Goal: Transaction & Acquisition: Obtain resource

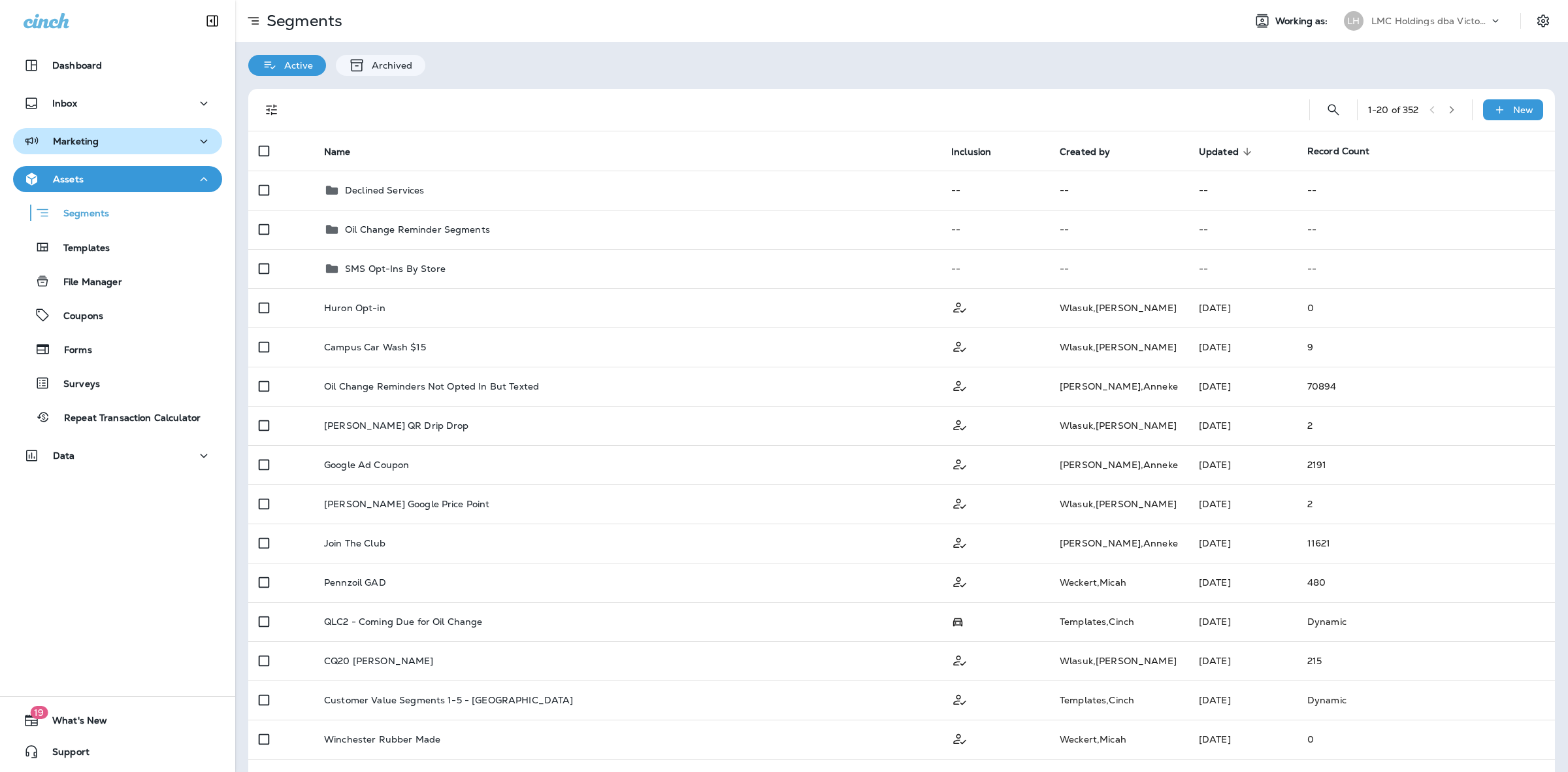
click at [124, 148] on div "Marketing" at bounding box center [117, 141] width 188 height 17
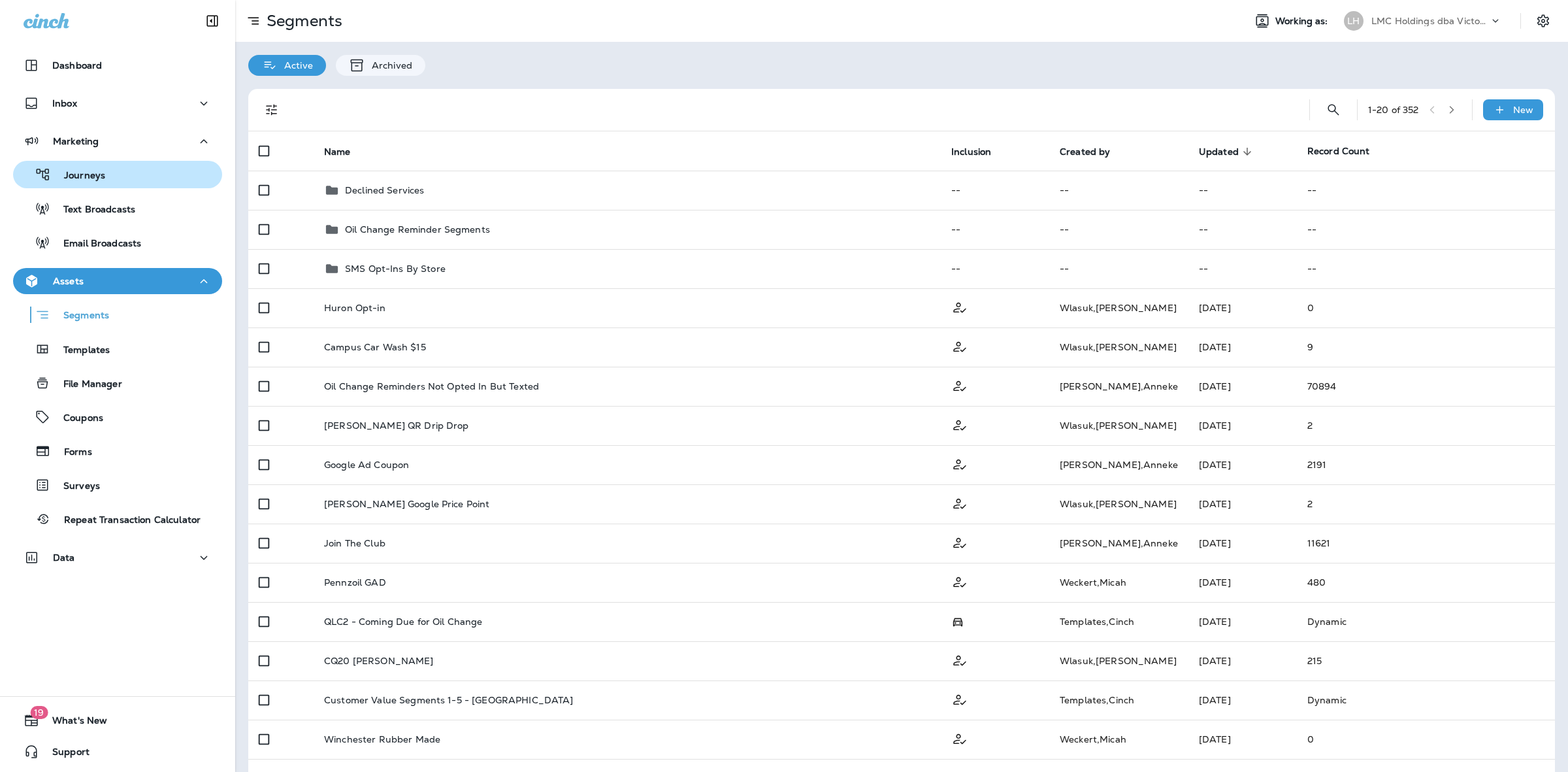
click at [120, 184] on div "Journeys" at bounding box center [117, 174] width 198 height 20
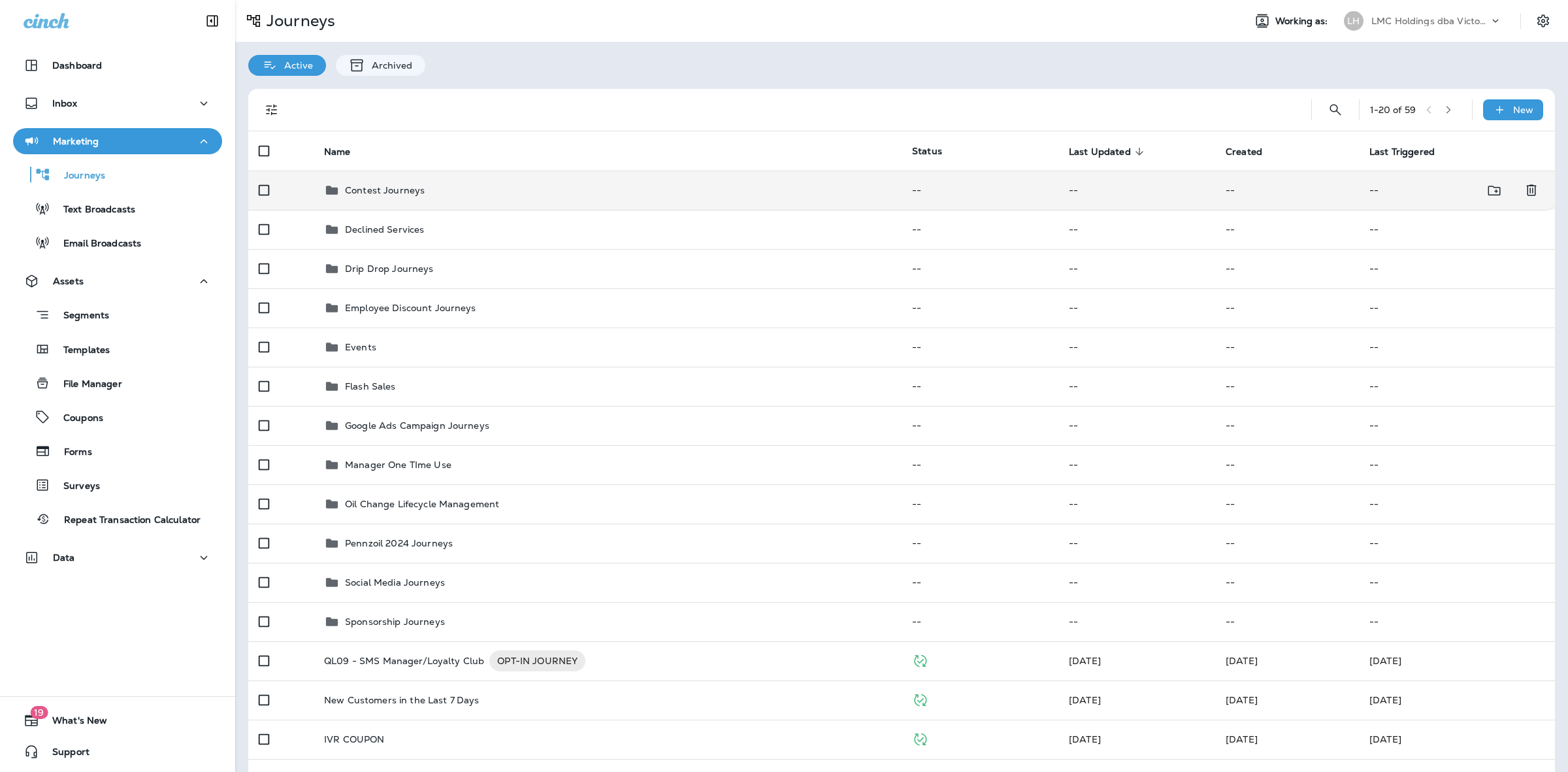
click at [478, 194] on div "Contest Journeys" at bounding box center [608, 190] width 567 height 16
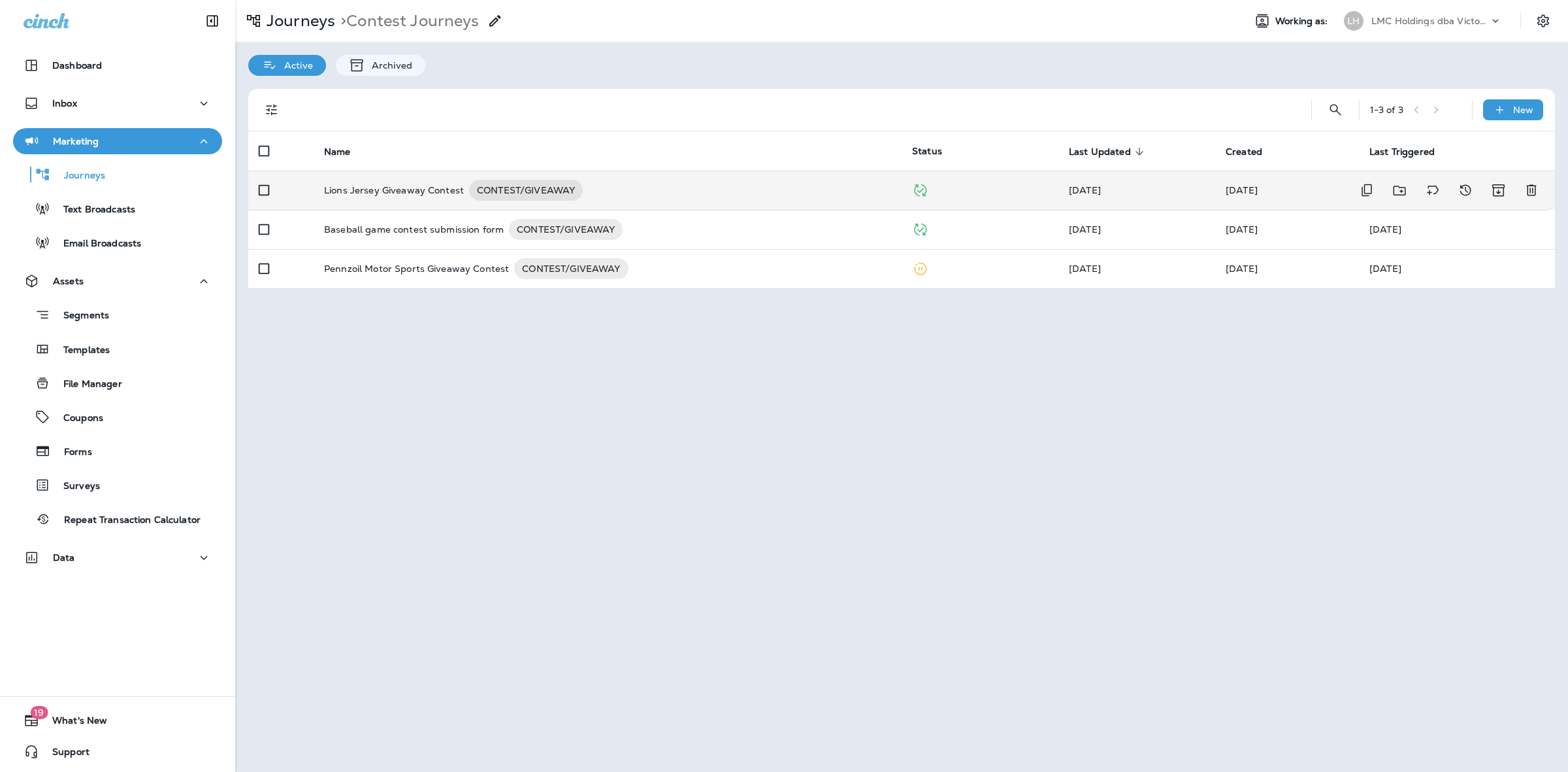
click at [641, 183] on div "Lions Jersey Giveaway Contest CONTEST/GIVEAWAY" at bounding box center [608, 190] width 567 height 21
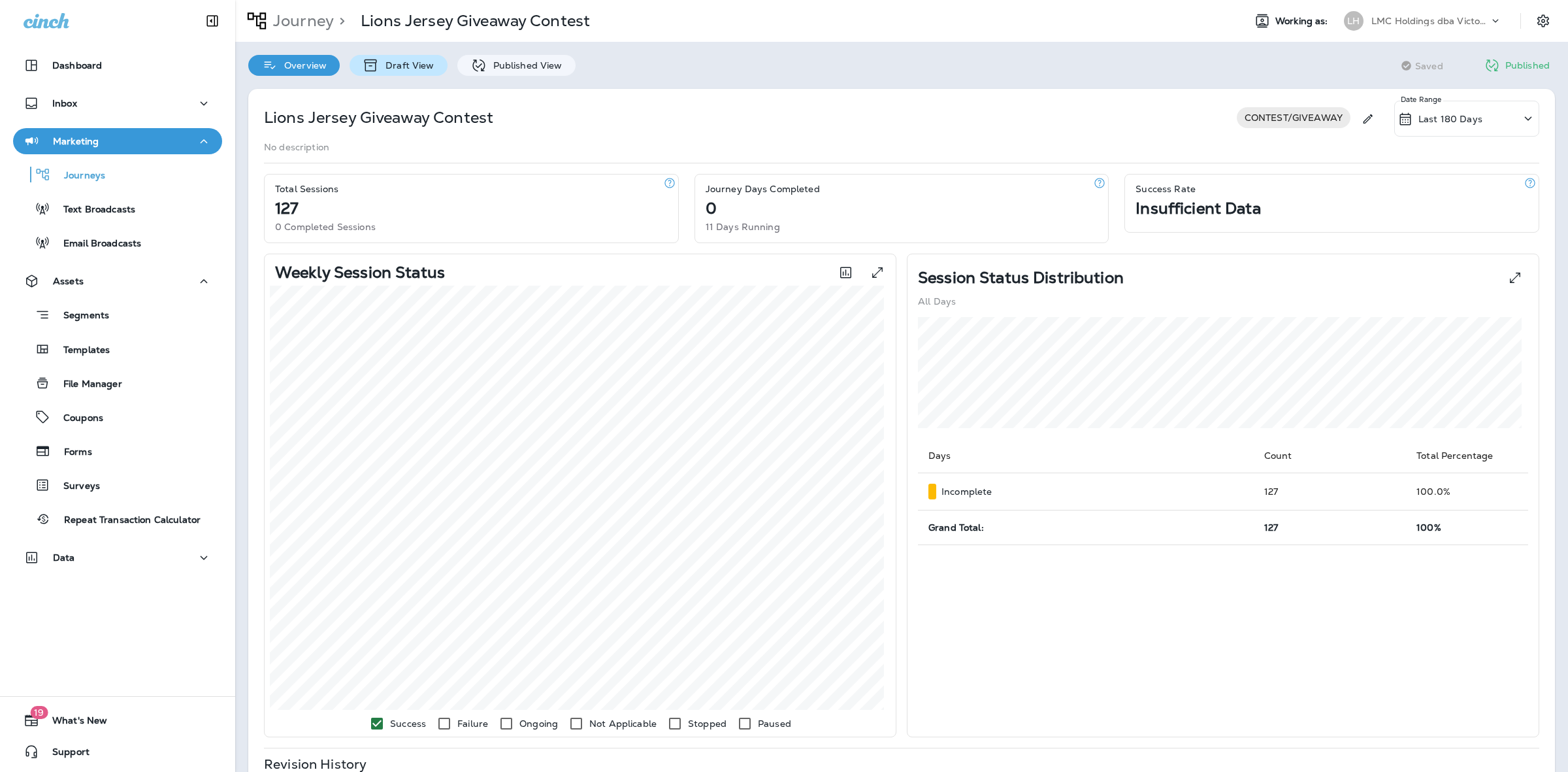
click at [394, 60] on p "Draft View" at bounding box center [406, 65] width 55 height 10
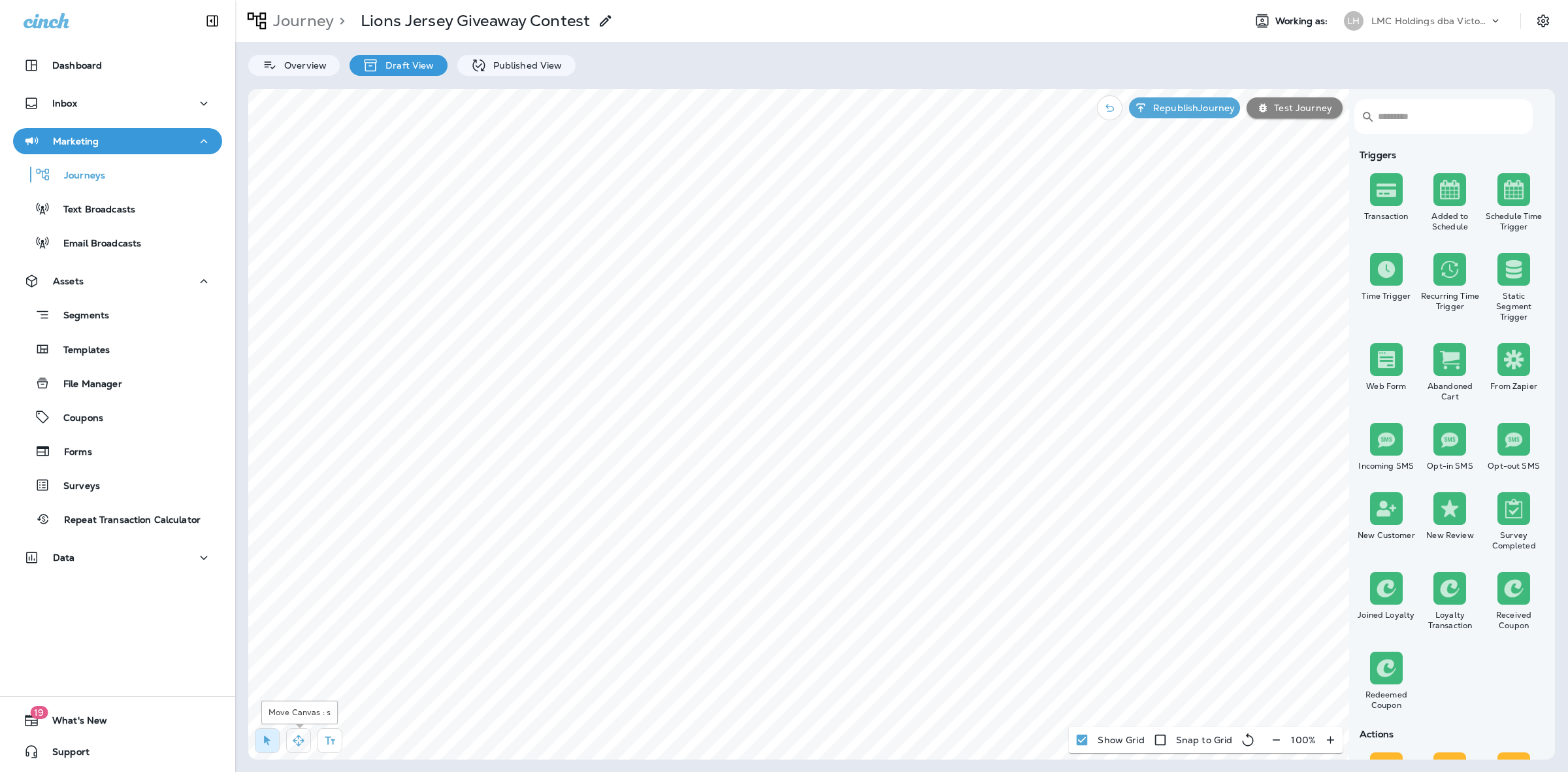
click at [298, 739] on icon "button" at bounding box center [298, 740] width 13 height 13
click at [637, 541] on icon at bounding box center [640, 544] width 8 height 8
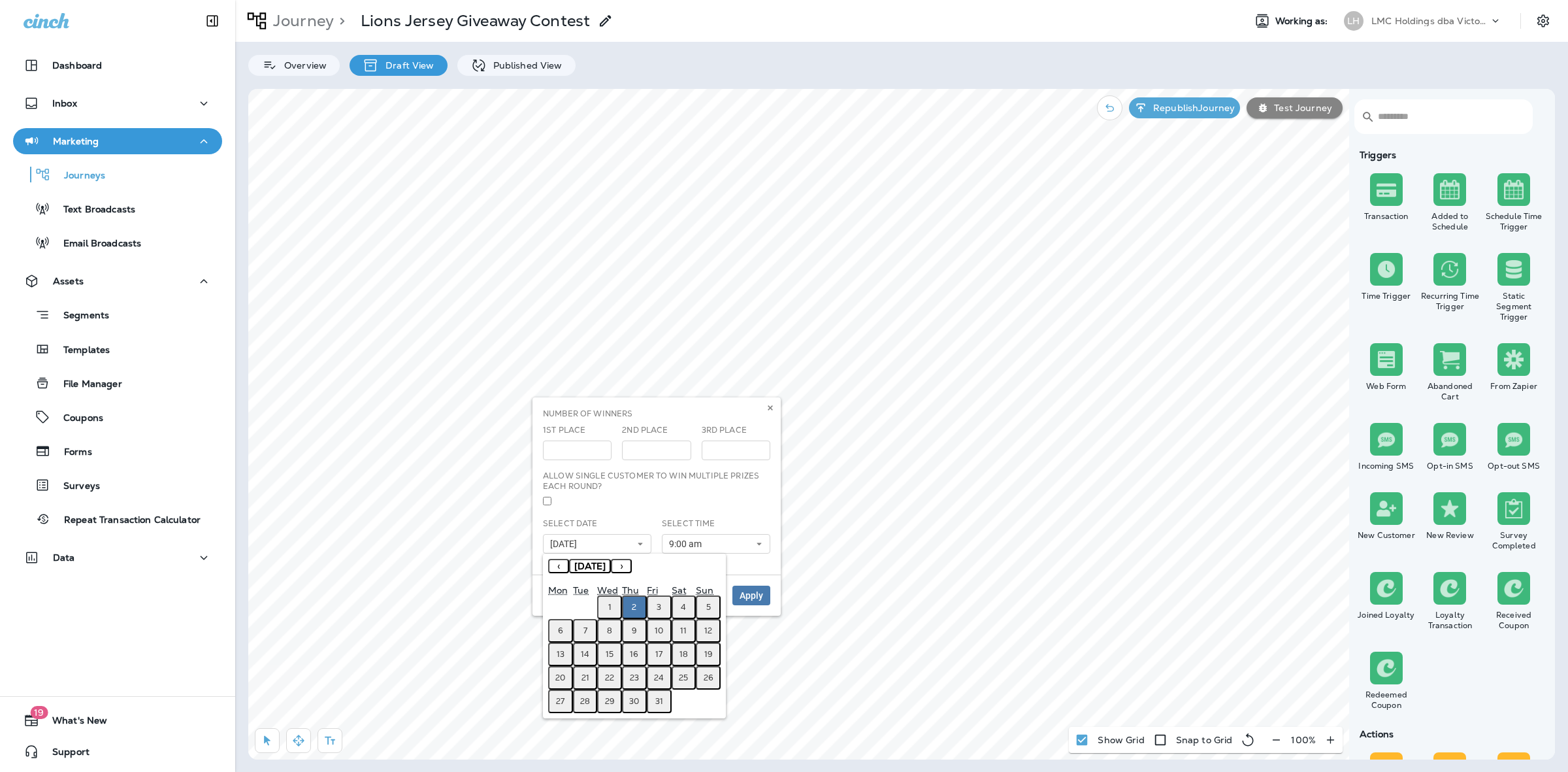
click at [632, 566] on button "›" at bounding box center [621, 566] width 21 height 14
click at [684, 608] on abbr "1" at bounding box center [684, 607] width 3 height 10
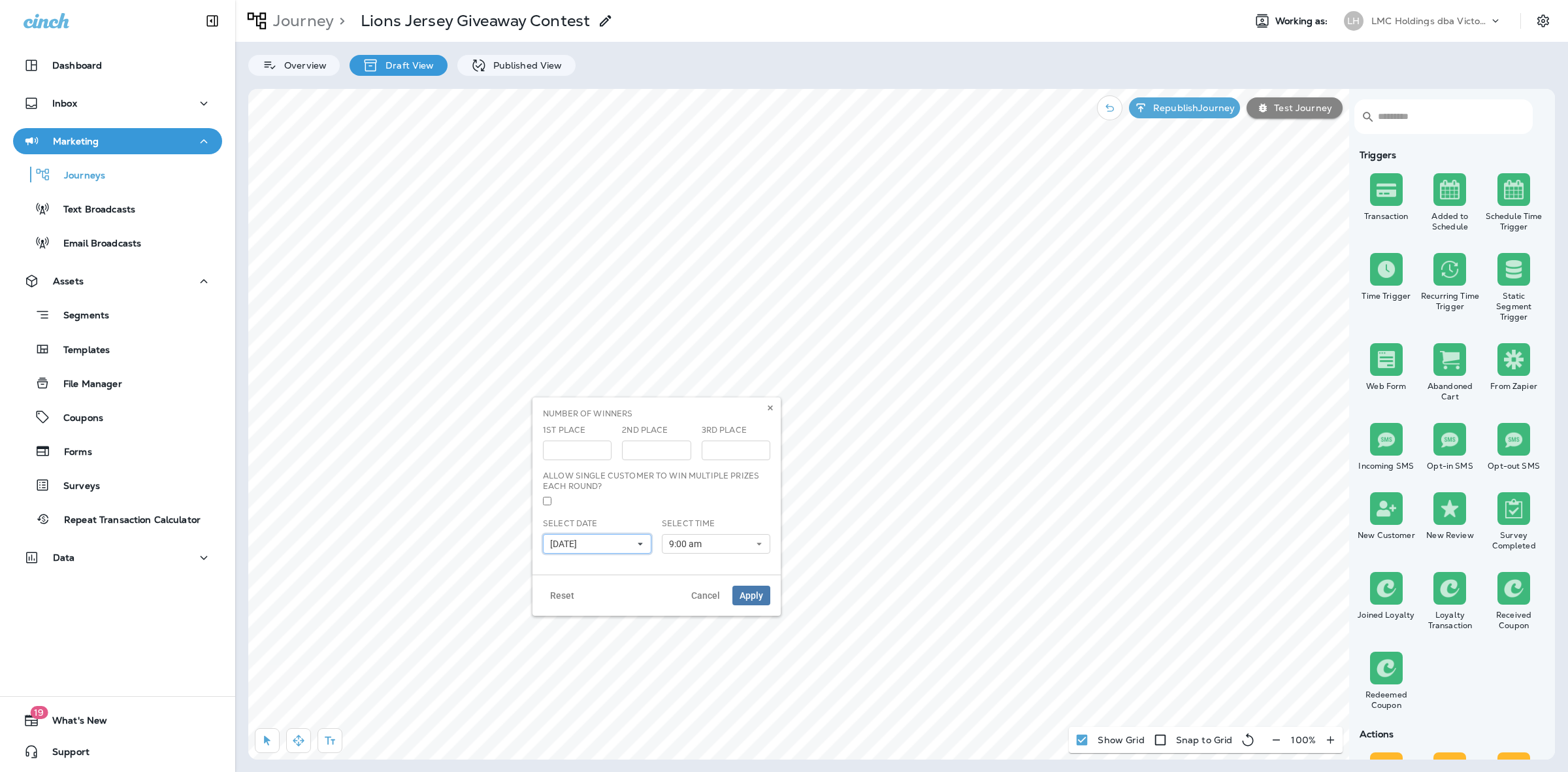
click at [638, 547] on icon at bounding box center [640, 544] width 8 height 8
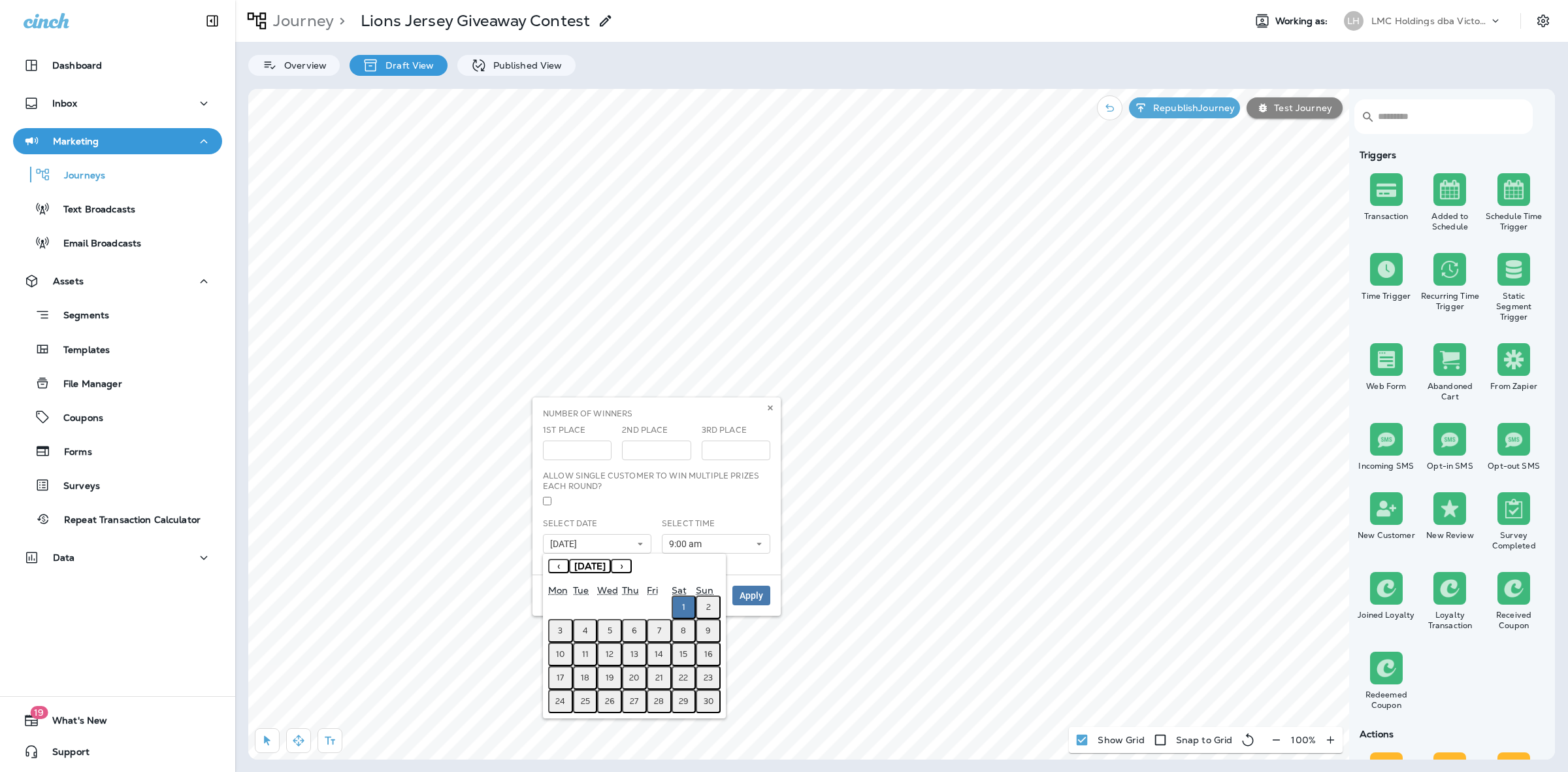
click at [586, 632] on abbr "4" at bounding box center [585, 630] width 6 height 10
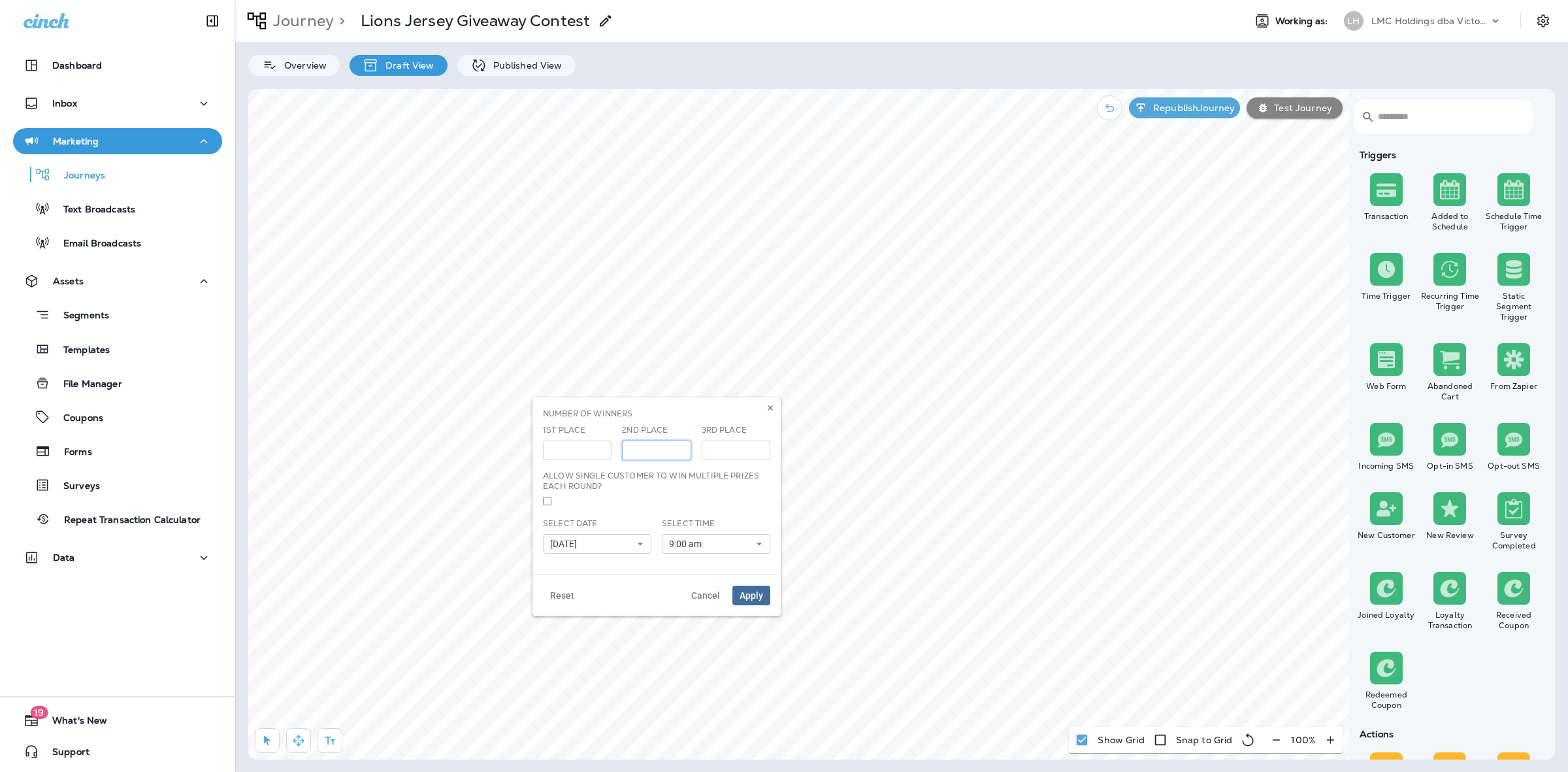
type input "*"
click at [758, 596] on span "Apply" at bounding box center [751, 596] width 24 height 9
click at [1201, 106] on p "Republish Journey" at bounding box center [1192, 107] width 87 height 10
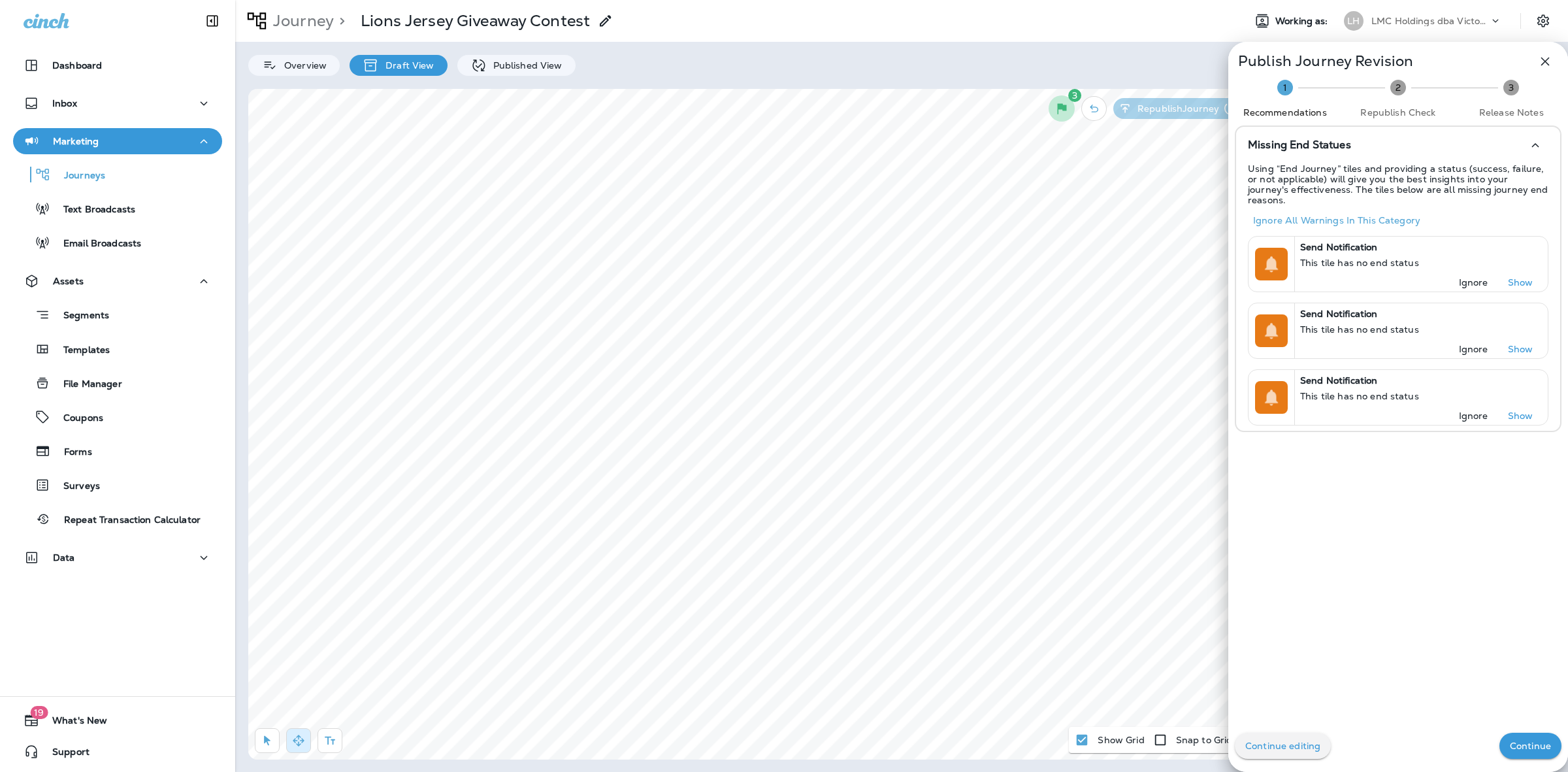
click at [1510, 737] on button "Continue" at bounding box center [1530, 745] width 62 height 26
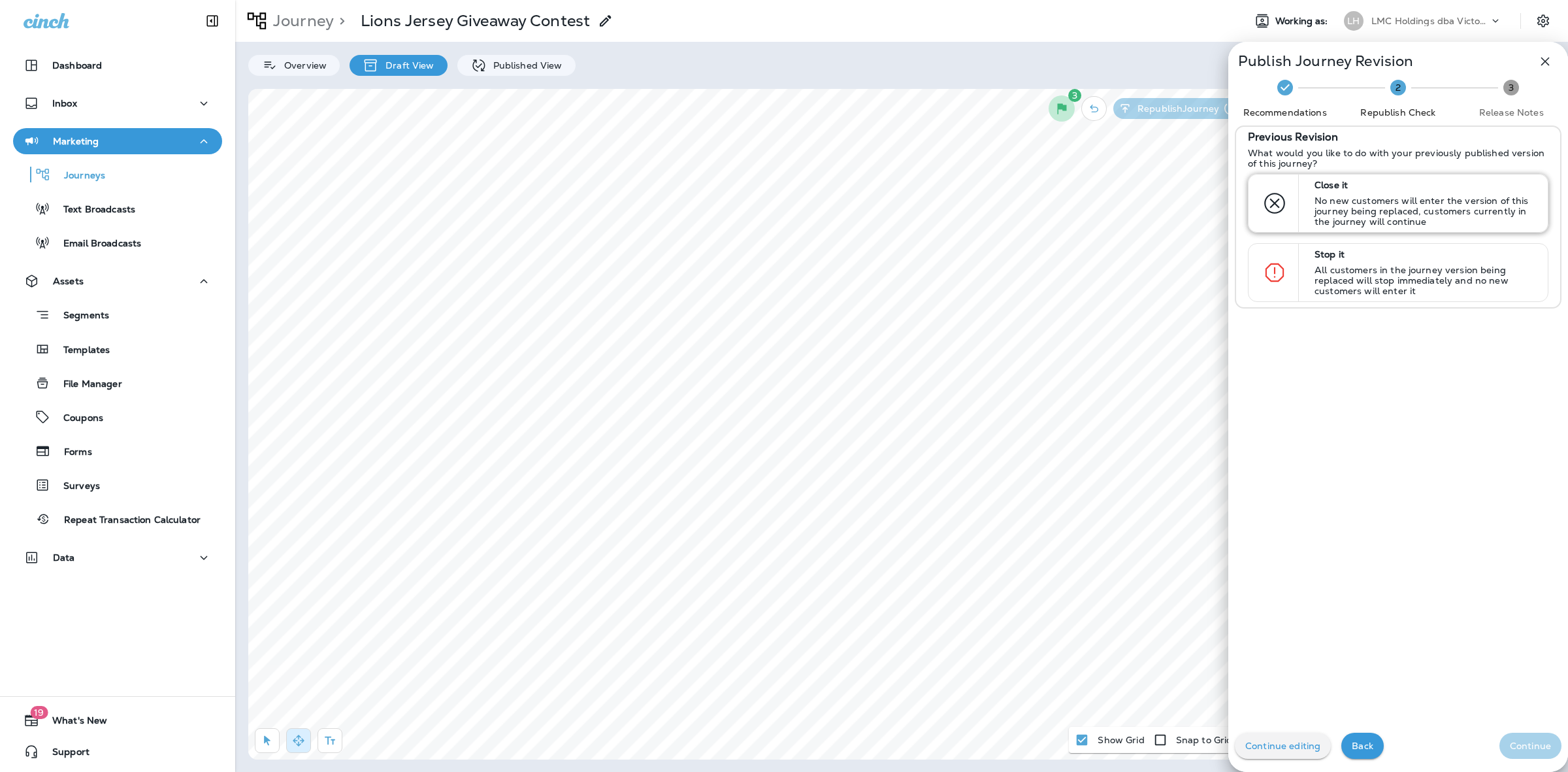
click at [1403, 210] on p "No new customers will enter the version of this journey being replaced, custome…" at bounding box center [1425, 211] width 221 height 32
click at [1522, 740] on p "Continue" at bounding box center [1531, 745] width 41 height 10
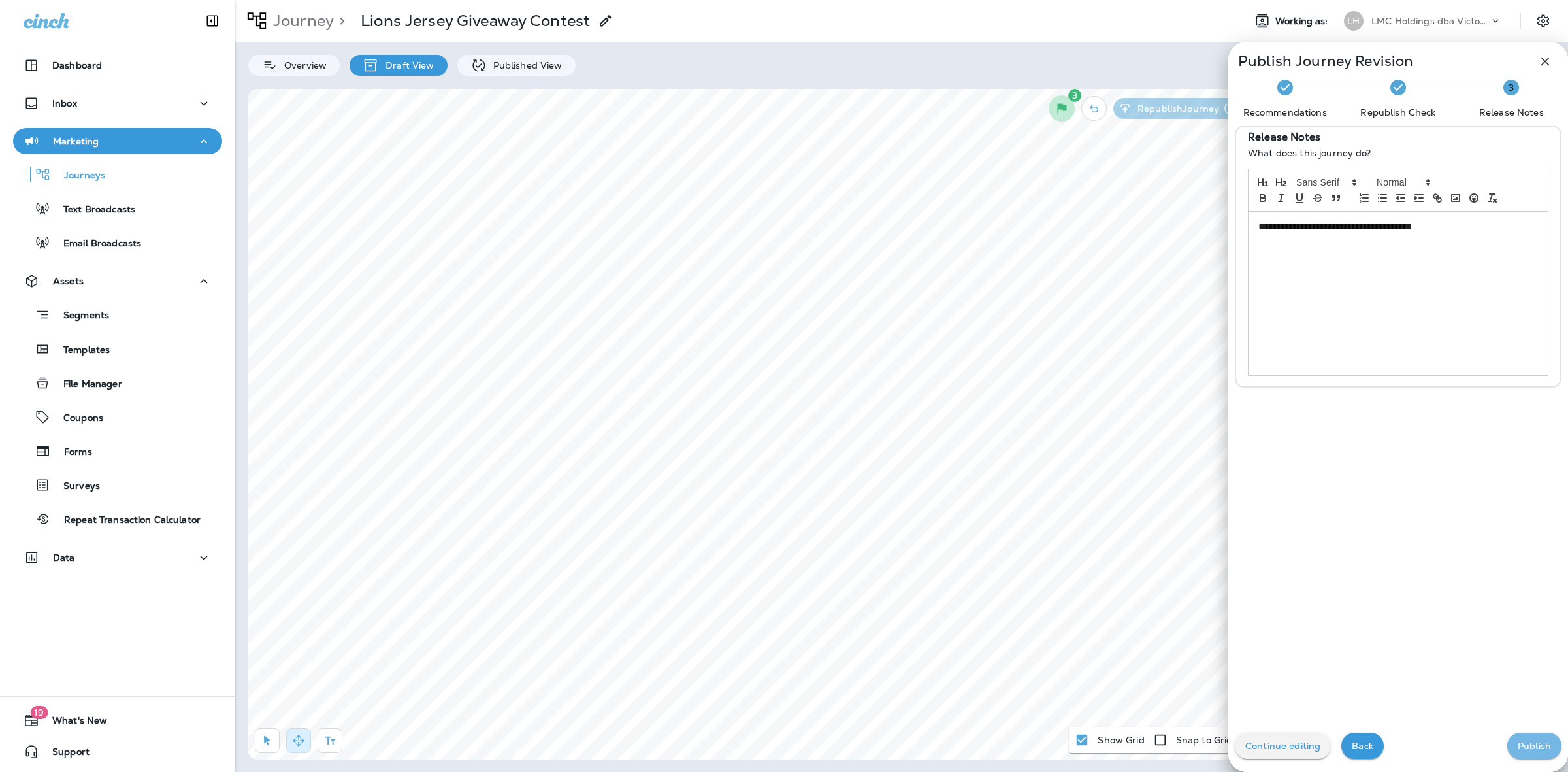
click at [1518, 746] on p "Publish" at bounding box center [1534, 745] width 33 height 10
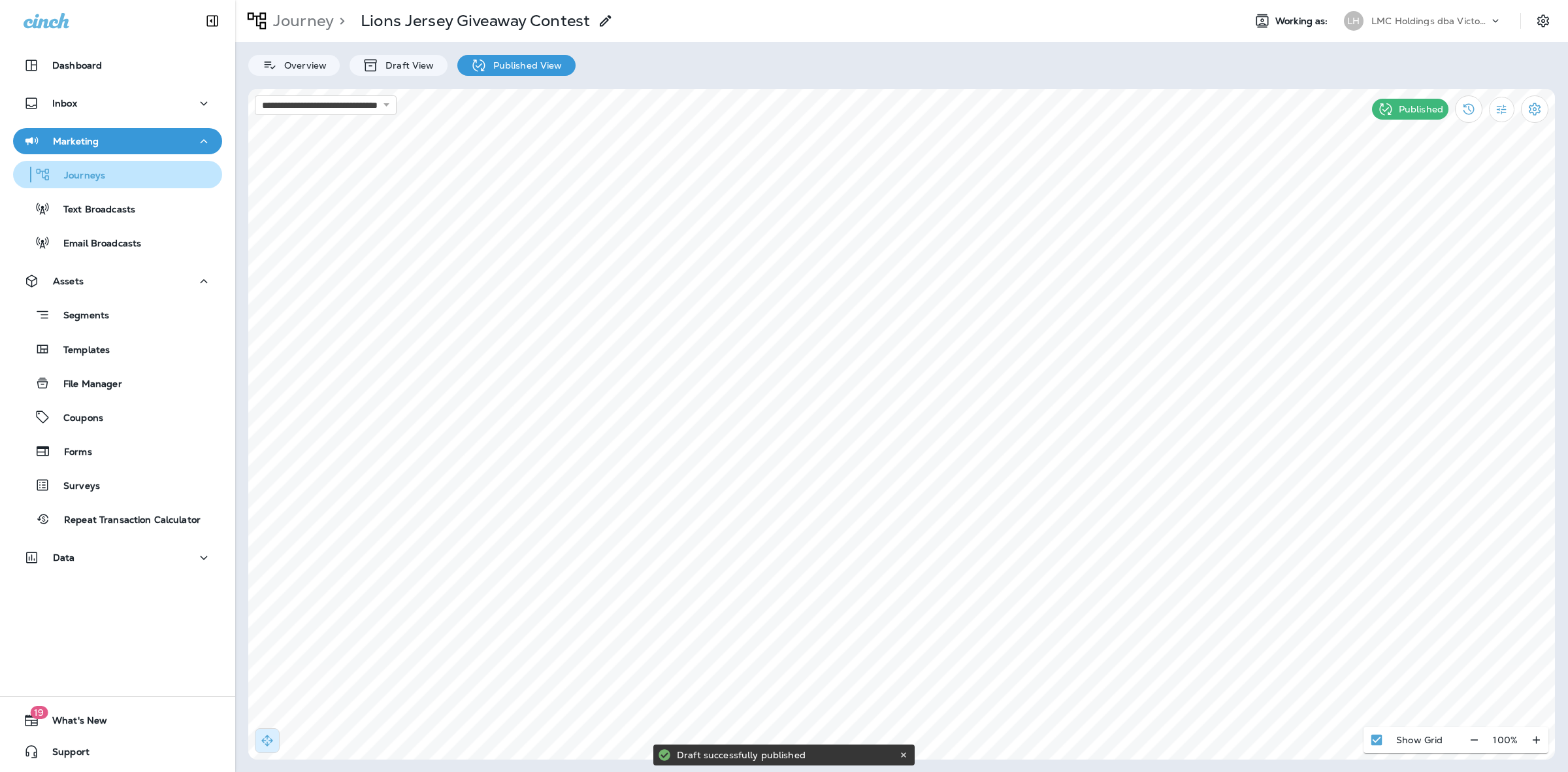
click at [140, 179] on div "Journeys" at bounding box center [117, 174] width 198 height 20
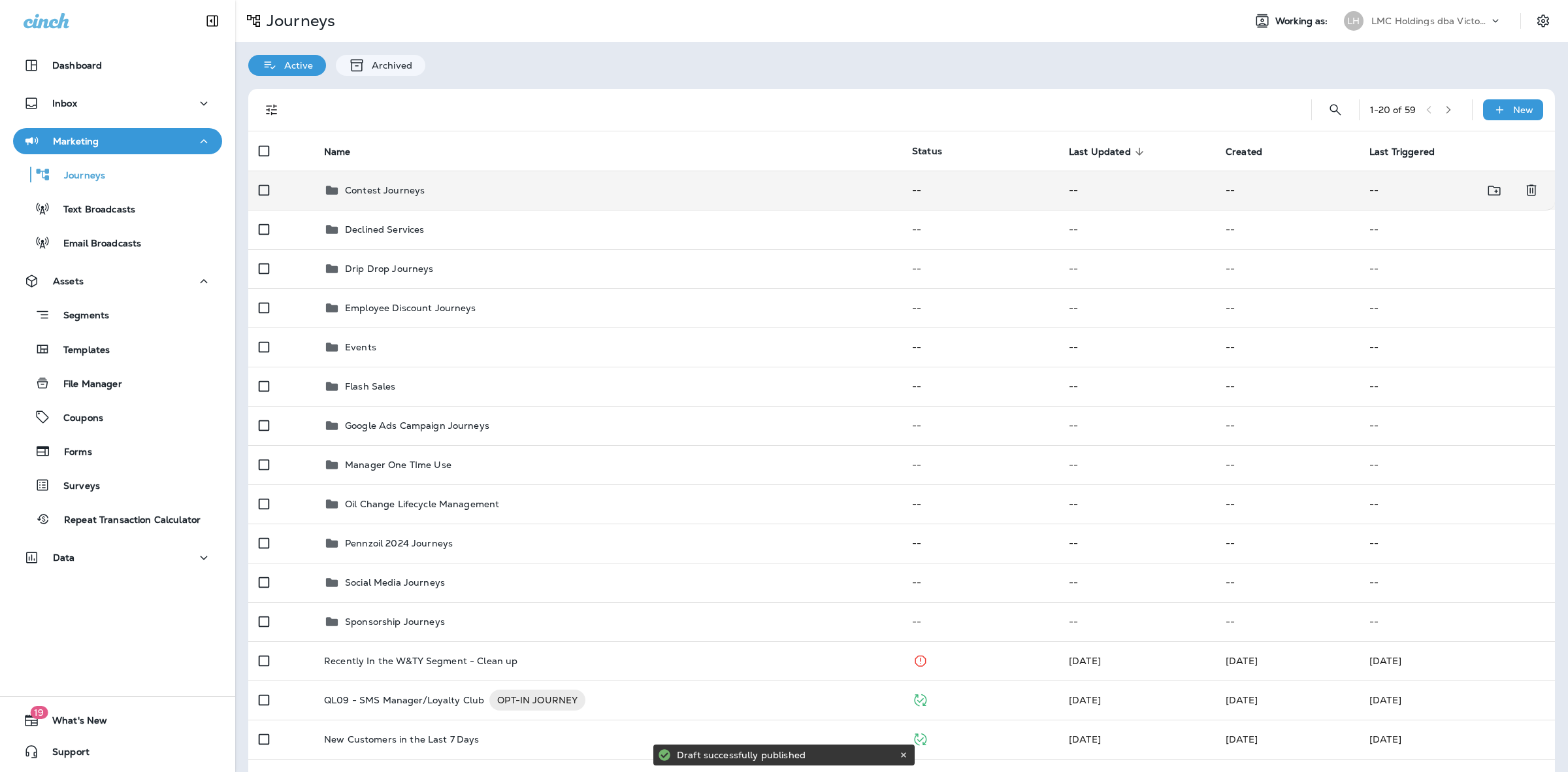
click at [491, 196] on div "Contest Journeys" at bounding box center [608, 190] width 567 height 16
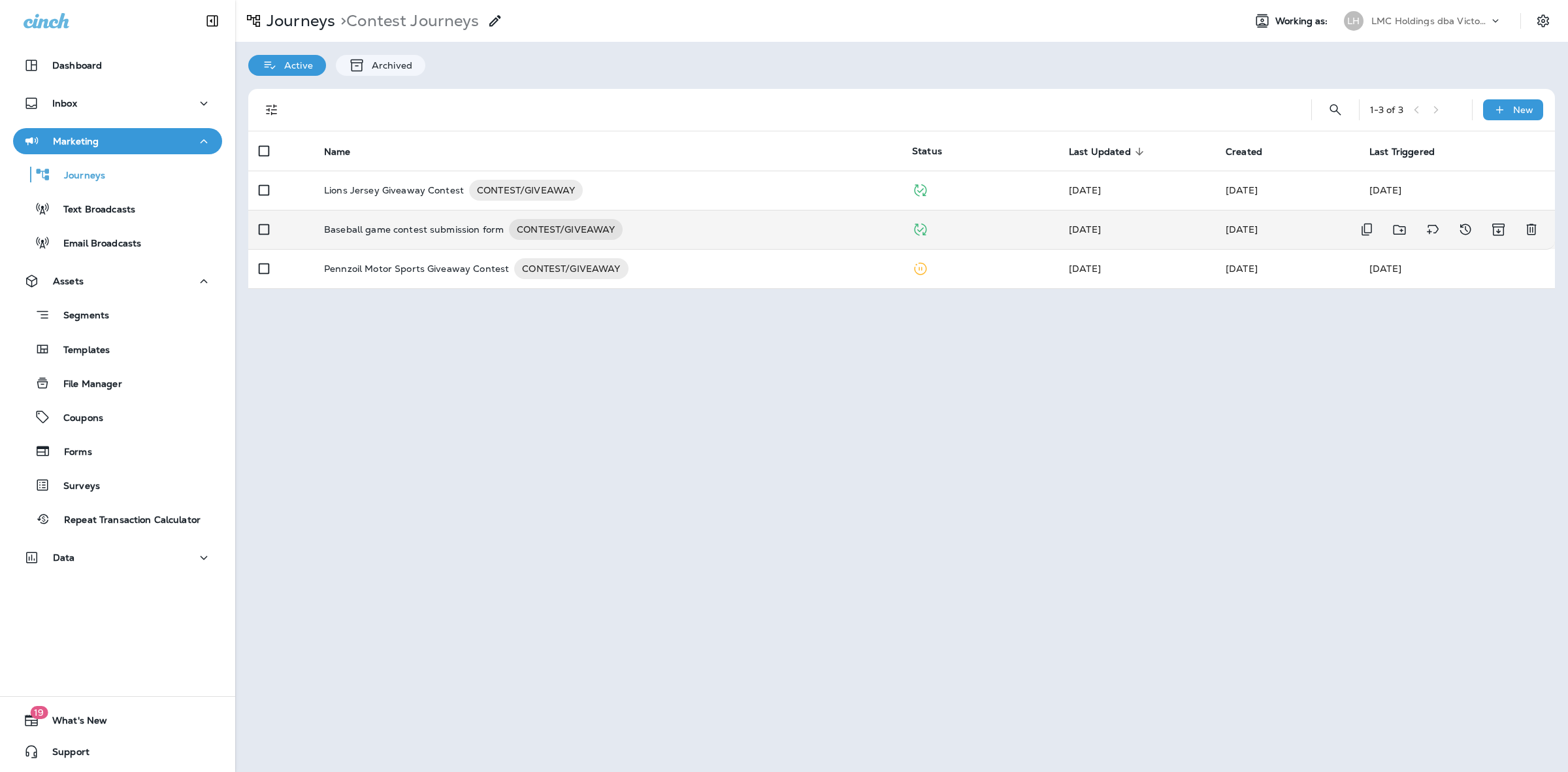
click at [732, 233] on div "Baseball game contest submission form CONTEST/GIVEAWAY" at bounding box center [608, 229] width 567 height 21
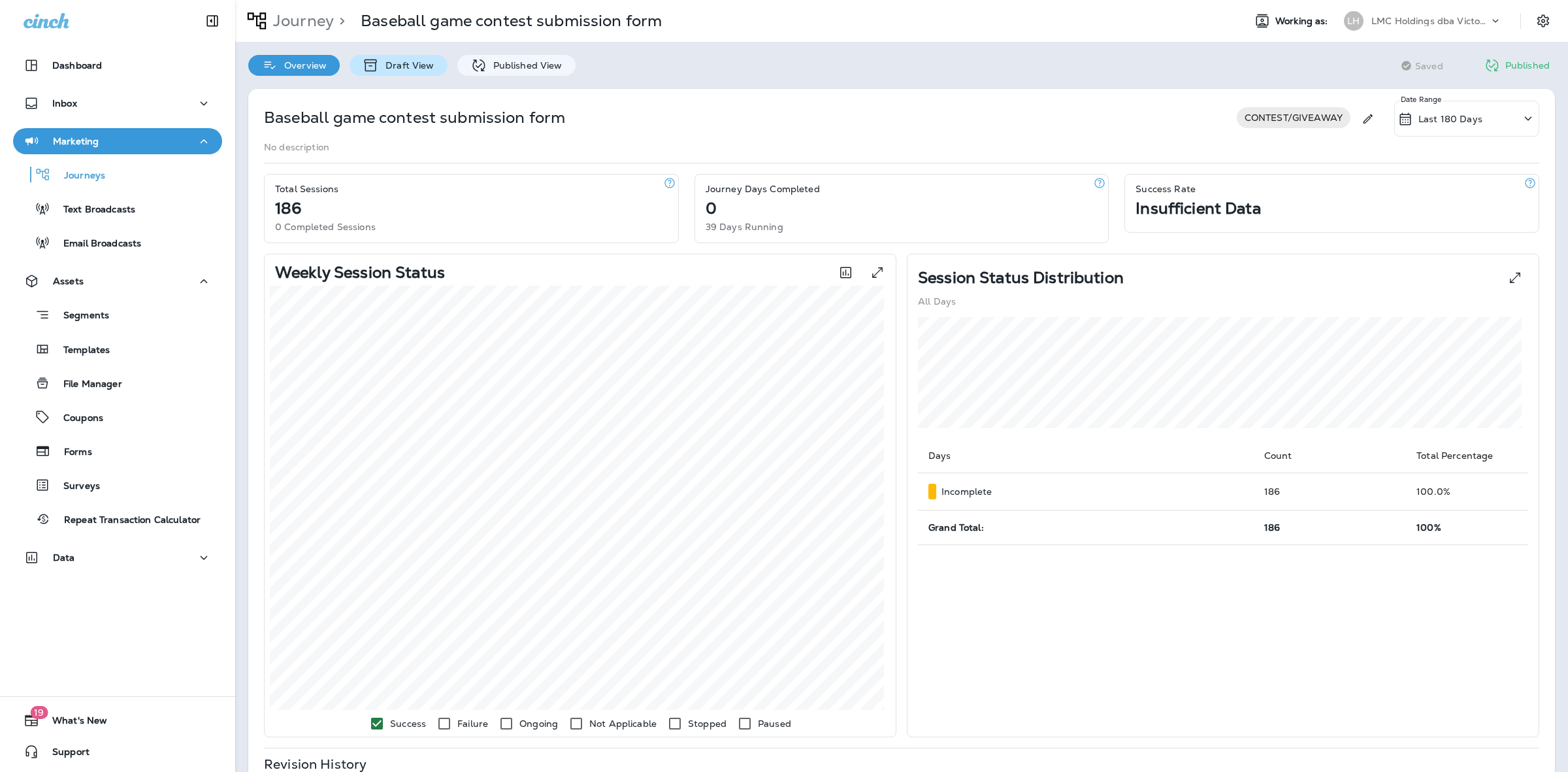
click at [412, 63] on p "Draft View" at bounding box center [406, 65] width 55 height 10
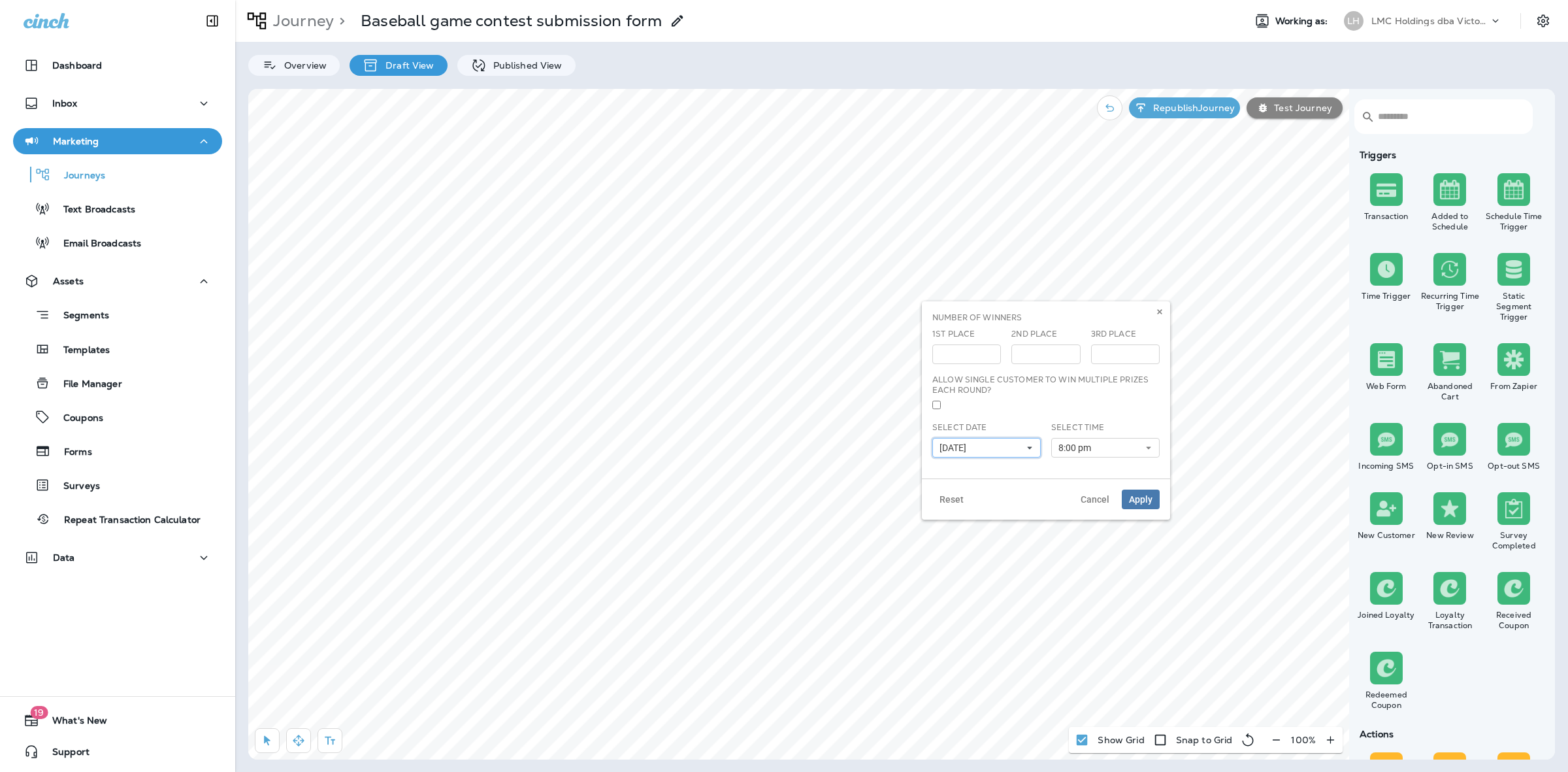
click at [1032, 446] on icon at bounding box center [1030, 447] width 8 height 8
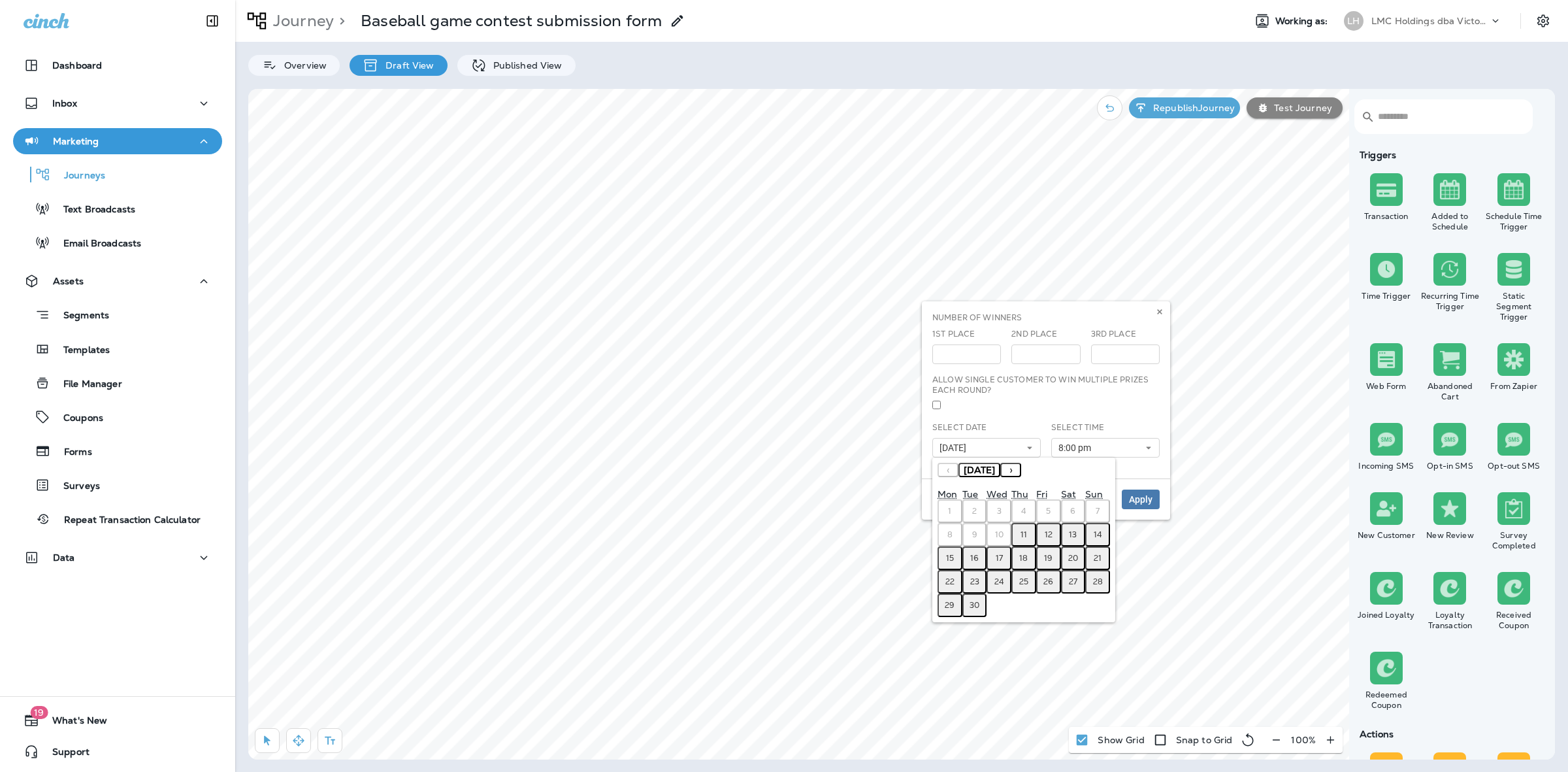
click at [1027, 533] on button "11" at bounding box center [1024, 535] width 25 height 24
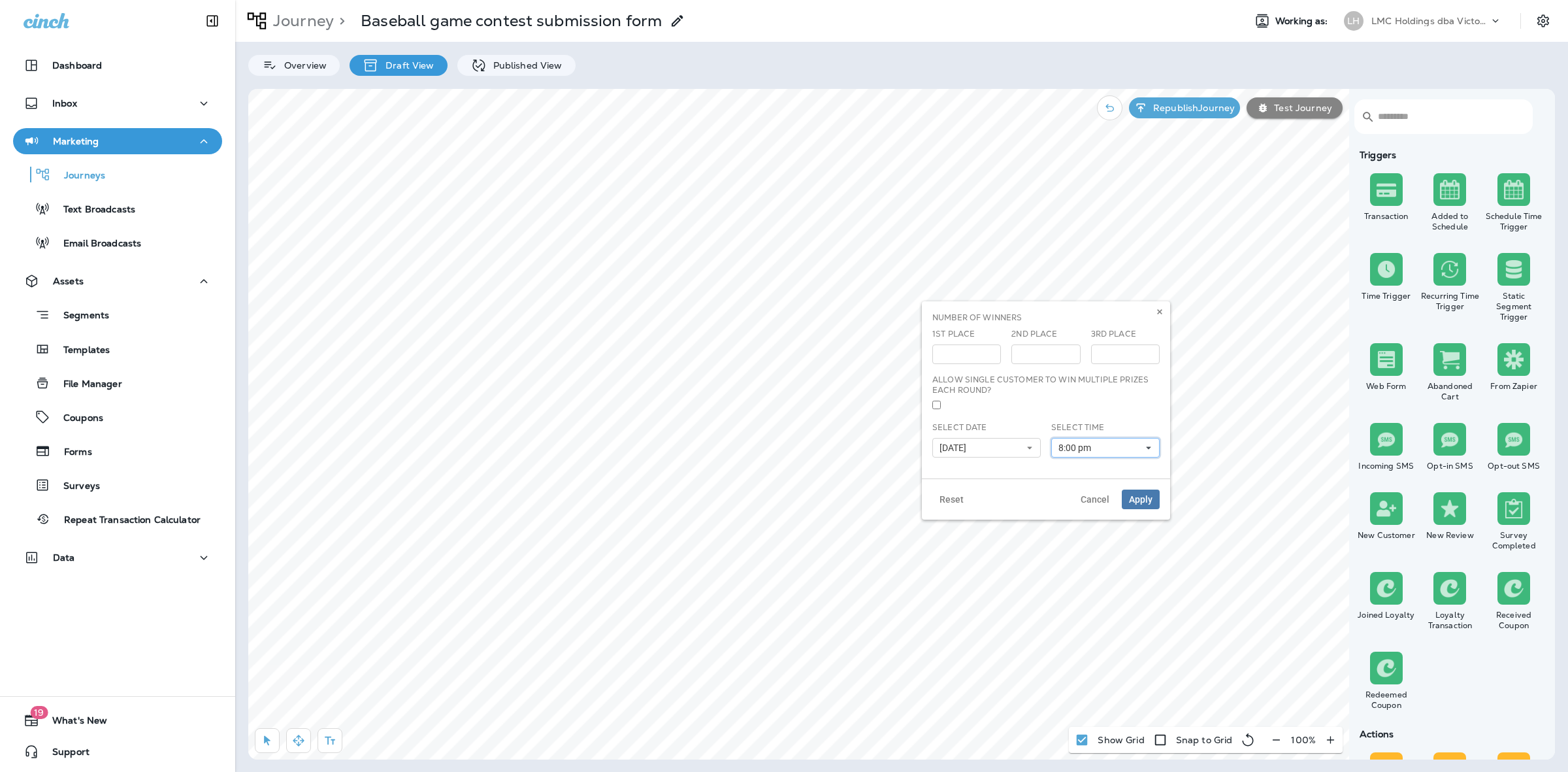
click at [1137, 444] on button "8:00 pm" at bounding box center [1106, 447] width 109 height 20
click at [1093, 581] on link "4:30 am" at bounding box center [1106, 588] width 109 height 16
click at [1092, 521] on link "4:30 pm" at bounding box center [1106, 524] width 109 height 16
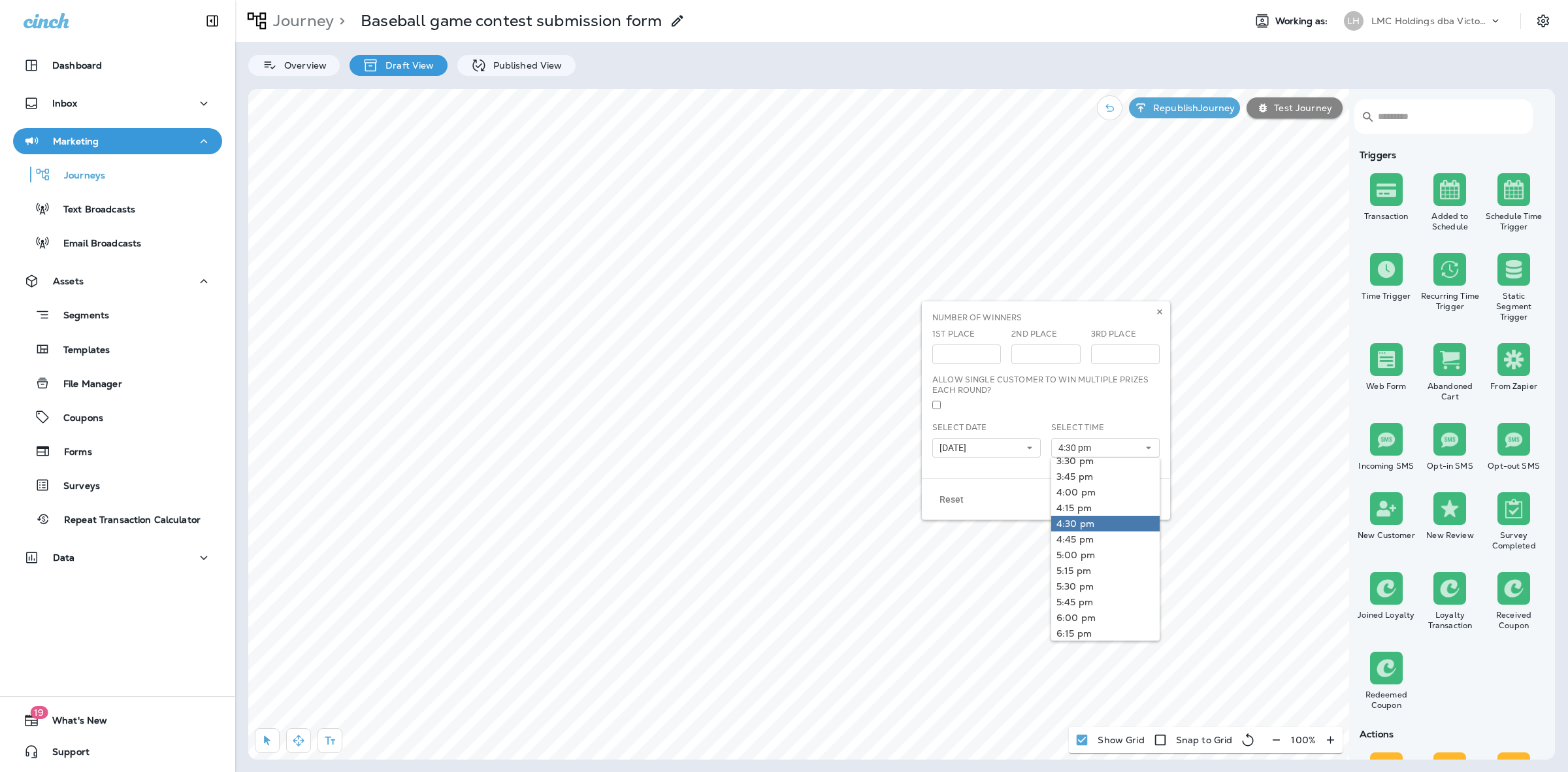
click at [1083, 524] on link "4:30 pm" at bounding box center [1106, 524] width 109 height 16
click at [1075, 526] on link "4:30 pm" at bounding box center [1106, 524] width 109 height 16
click at [1075, 525] on link "4:30 pm" at bounding box center [1106, 524] width 109 height 16
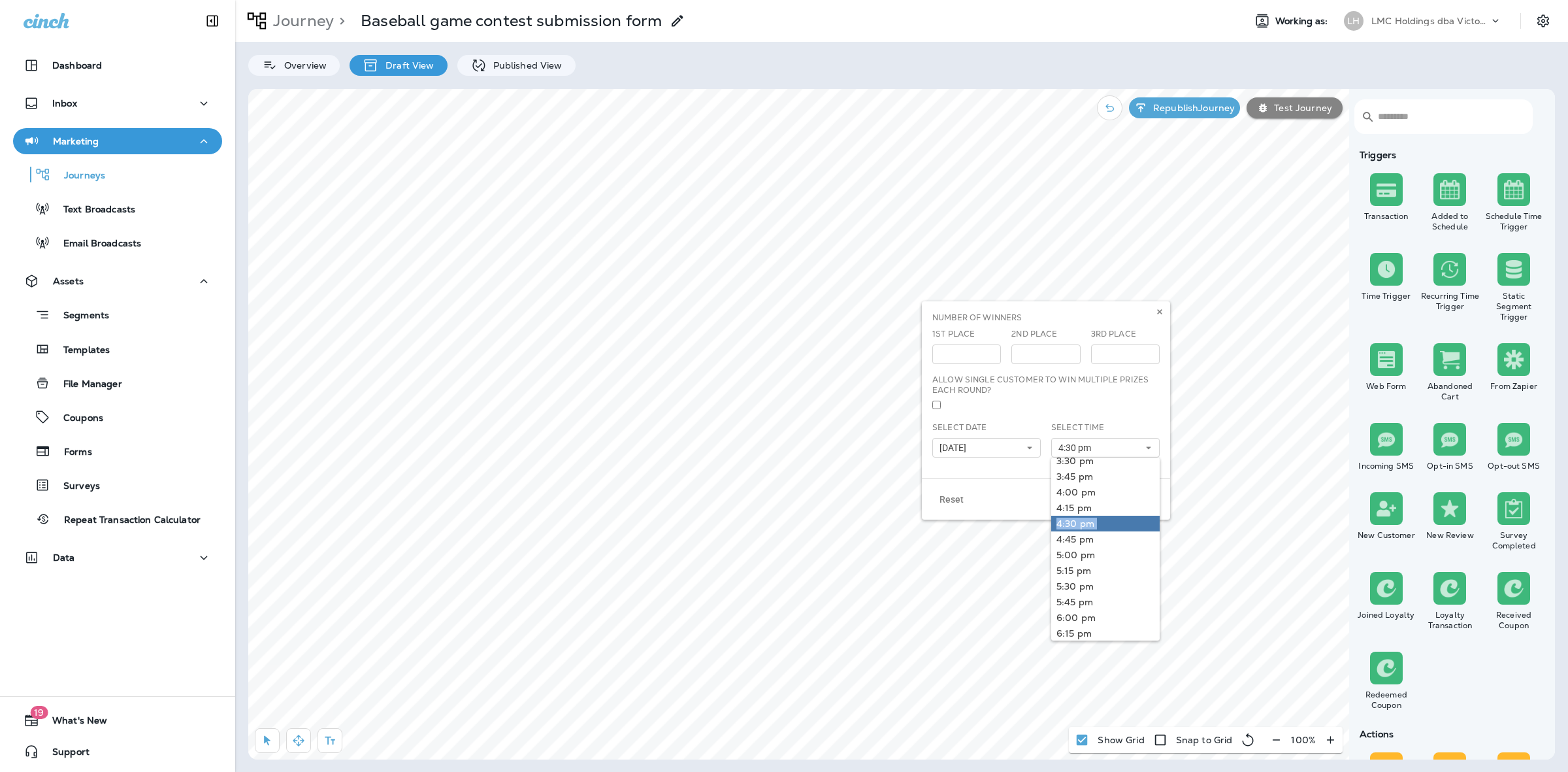
click at [1075, 525] on link "4:30 pm" at bounding box center [1106, 524] width 109 height 16
click at [1077, 525] on link "4:30 pm" at bounding box center [1106, 524] width 109 height 16
click at [1078, 524] on link "4:30 pm" at bounding box center [1106, 524] width 109 height 16
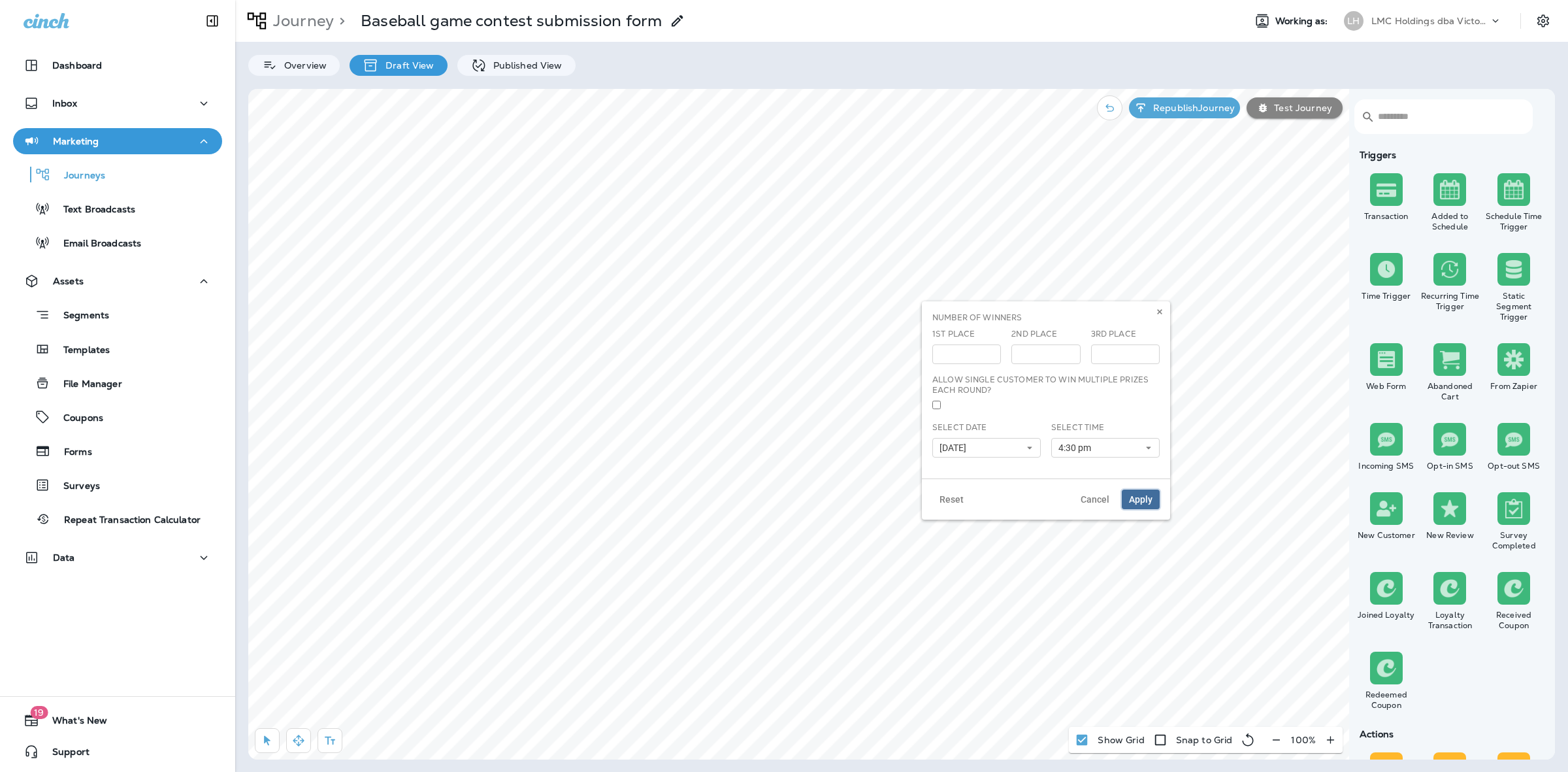
click at [1141, 501] on span "Apply" at bounding box center [1141, 499] width 24 height 9
click at [1198, 109] on p "Republish Journey" at bounding box center [1192, 107] width 87 height 10
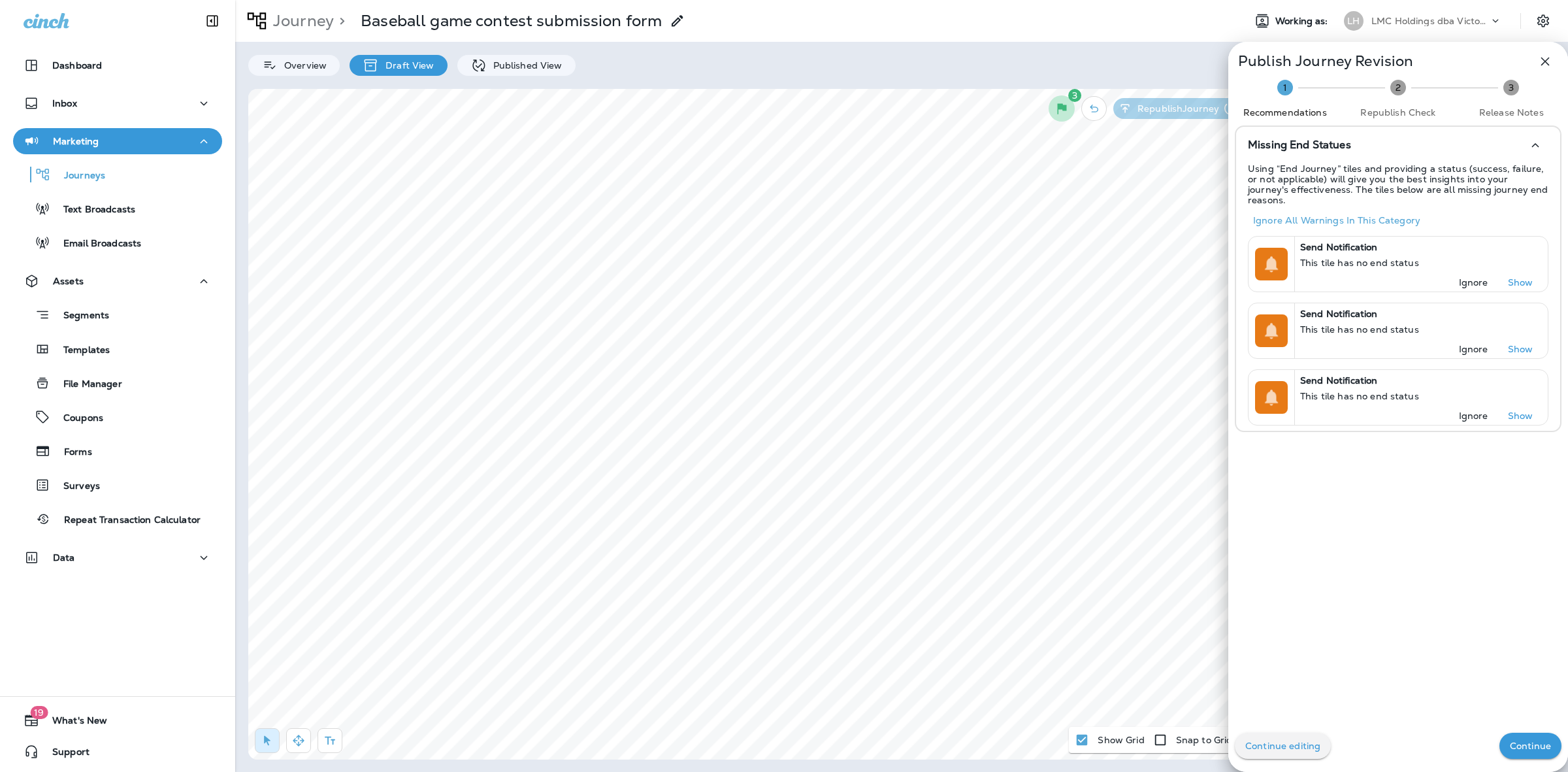
click at [1511, 752] on button "Continue" at bounding box center [1530, 745] width 62 height 26
click at [1510, 752] on div "Continue editing Continue" at bounding box center [1398, 746] width 339 height 52
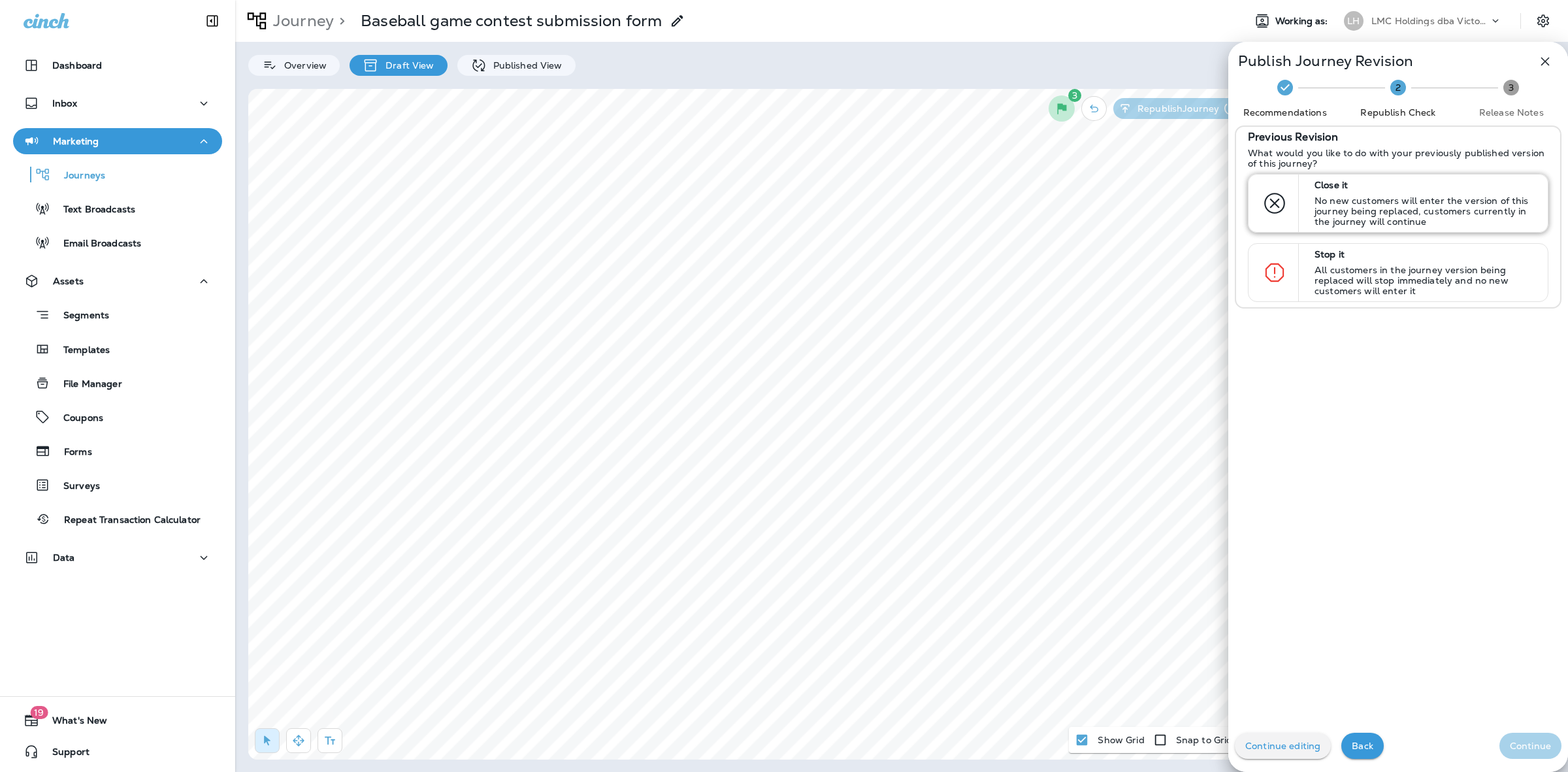
click at [1351, 216] on p "No new customers will enter the version of this journey being replaced, custome…" at bounding box center [1425, 211] width 221 height 32
click at [1504, 733] on button "Continue" at bounding box center [1530, 745] width 62 height 26
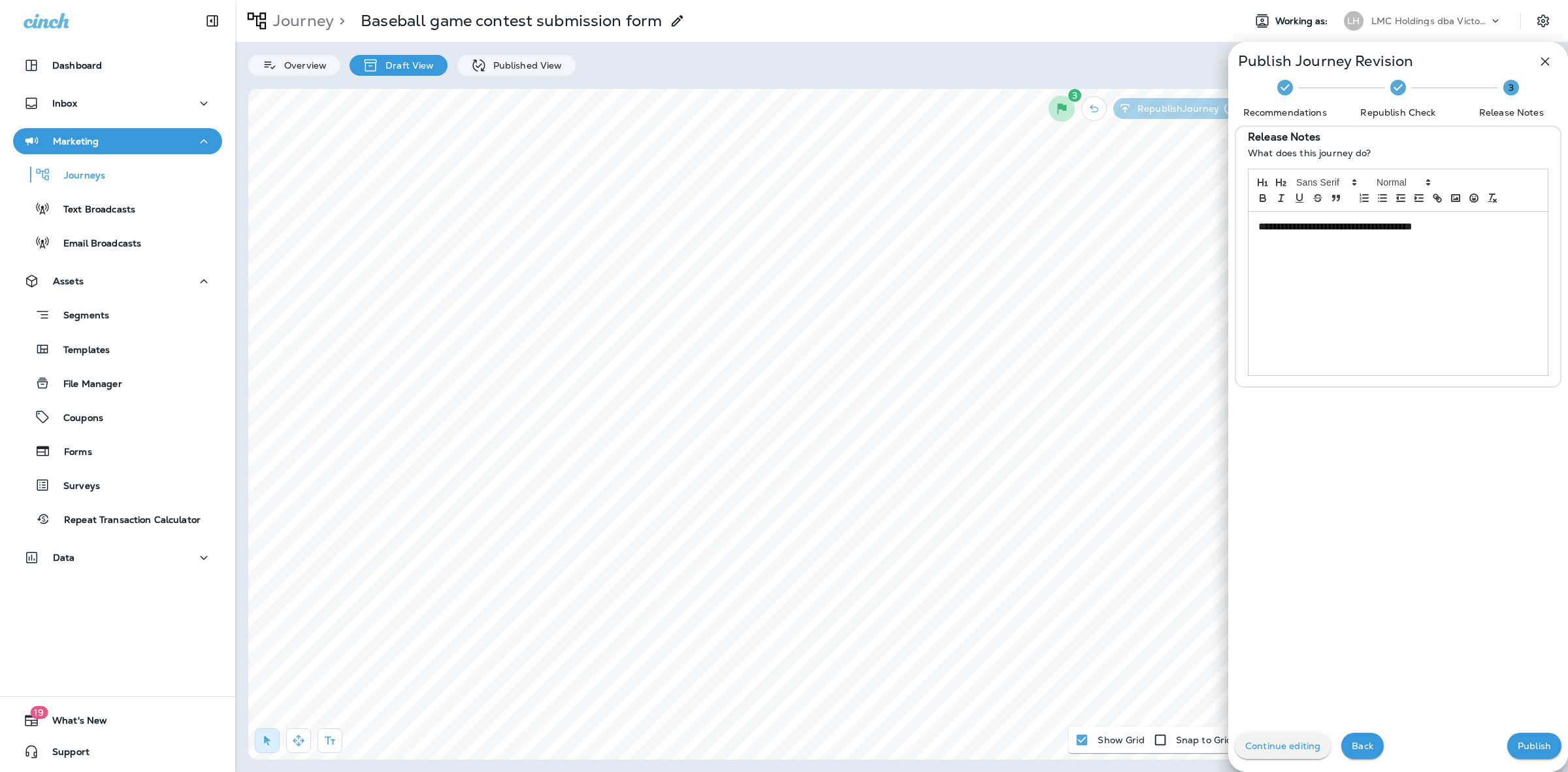
click at [1518, 747] on p "Publish" at bounding box center [1534, 745] width 33 height 10
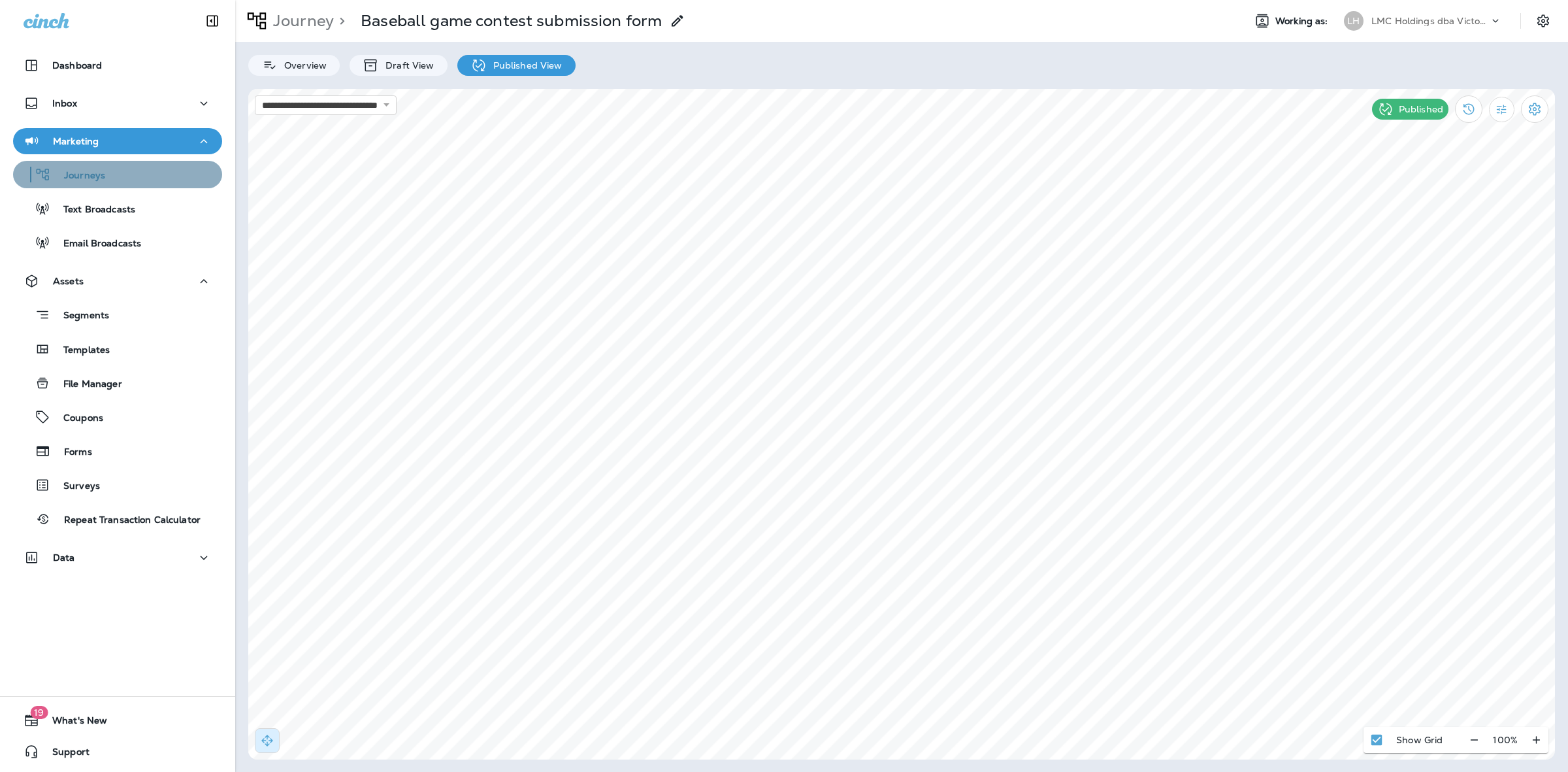
click at [132, 180] on div "Journeys" at bounding box center [117, 174] width 198 height 20
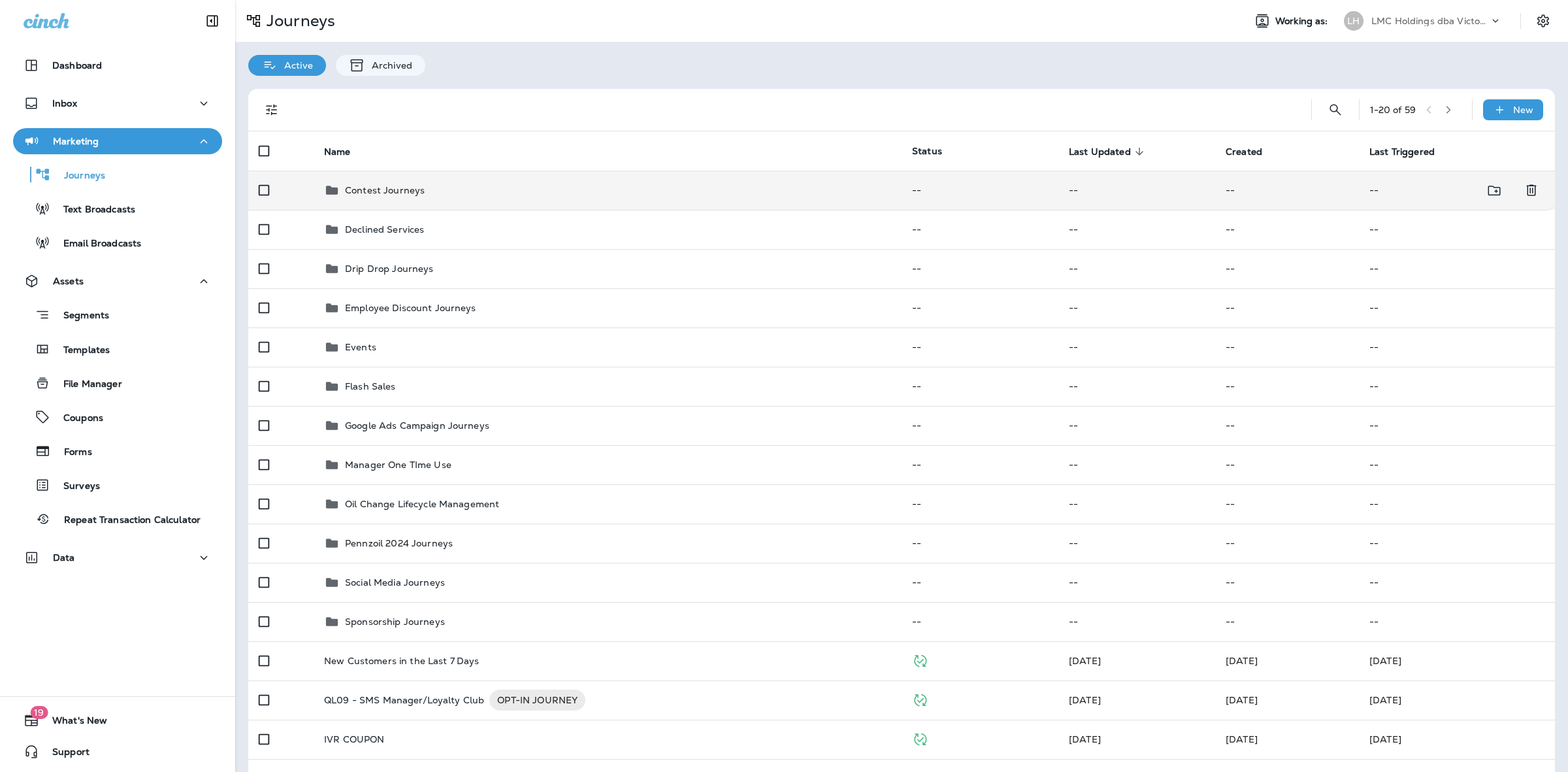
click at [345, 195] on p "Contest Journeys" at bounding box center [384, 190] width 80 height 10
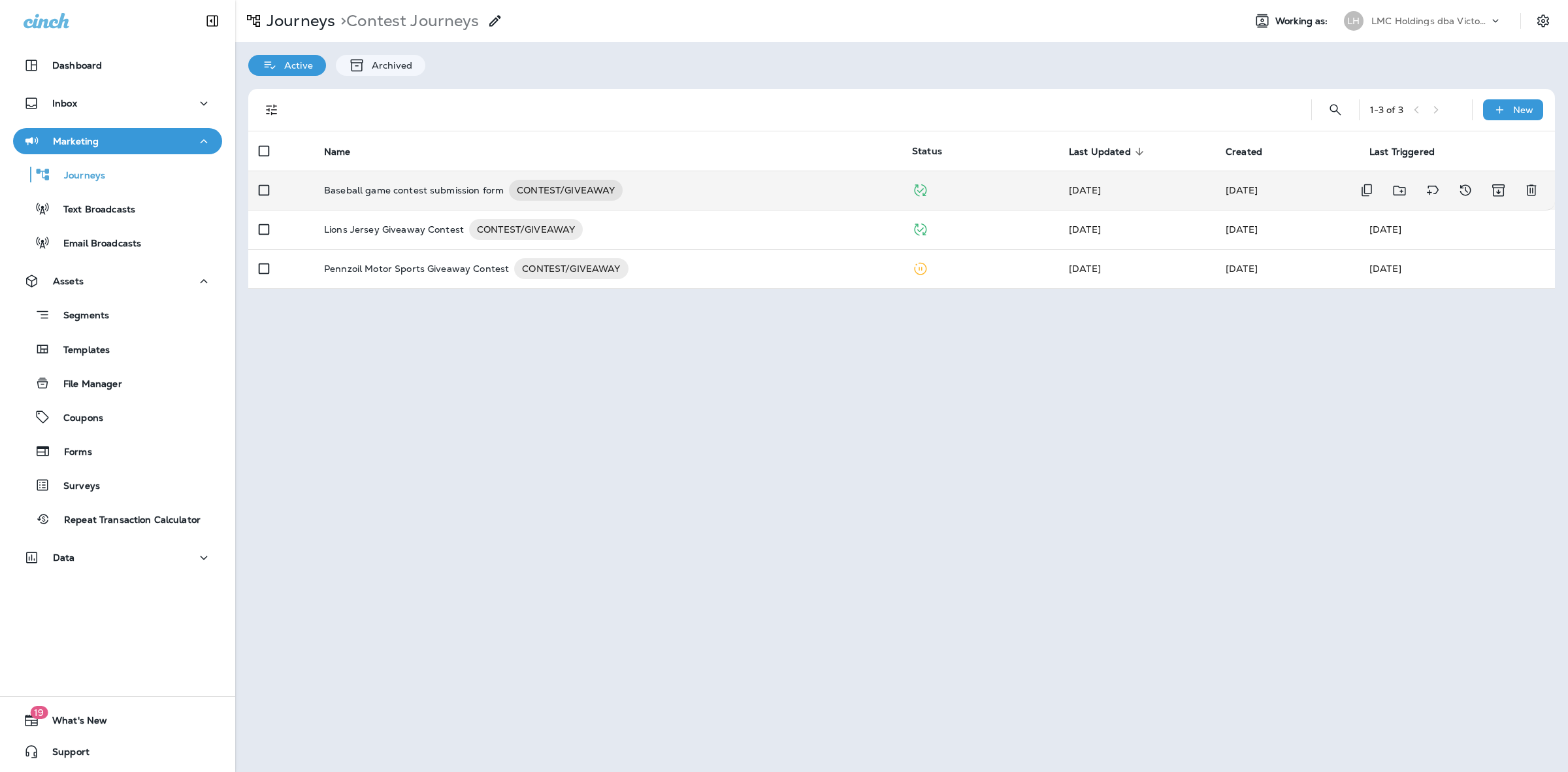
click at [734, 183] on div "Baseball game contest submission form CONTEST/GIVEAWAY" at bounding box center [608, 190] width 567 height 21
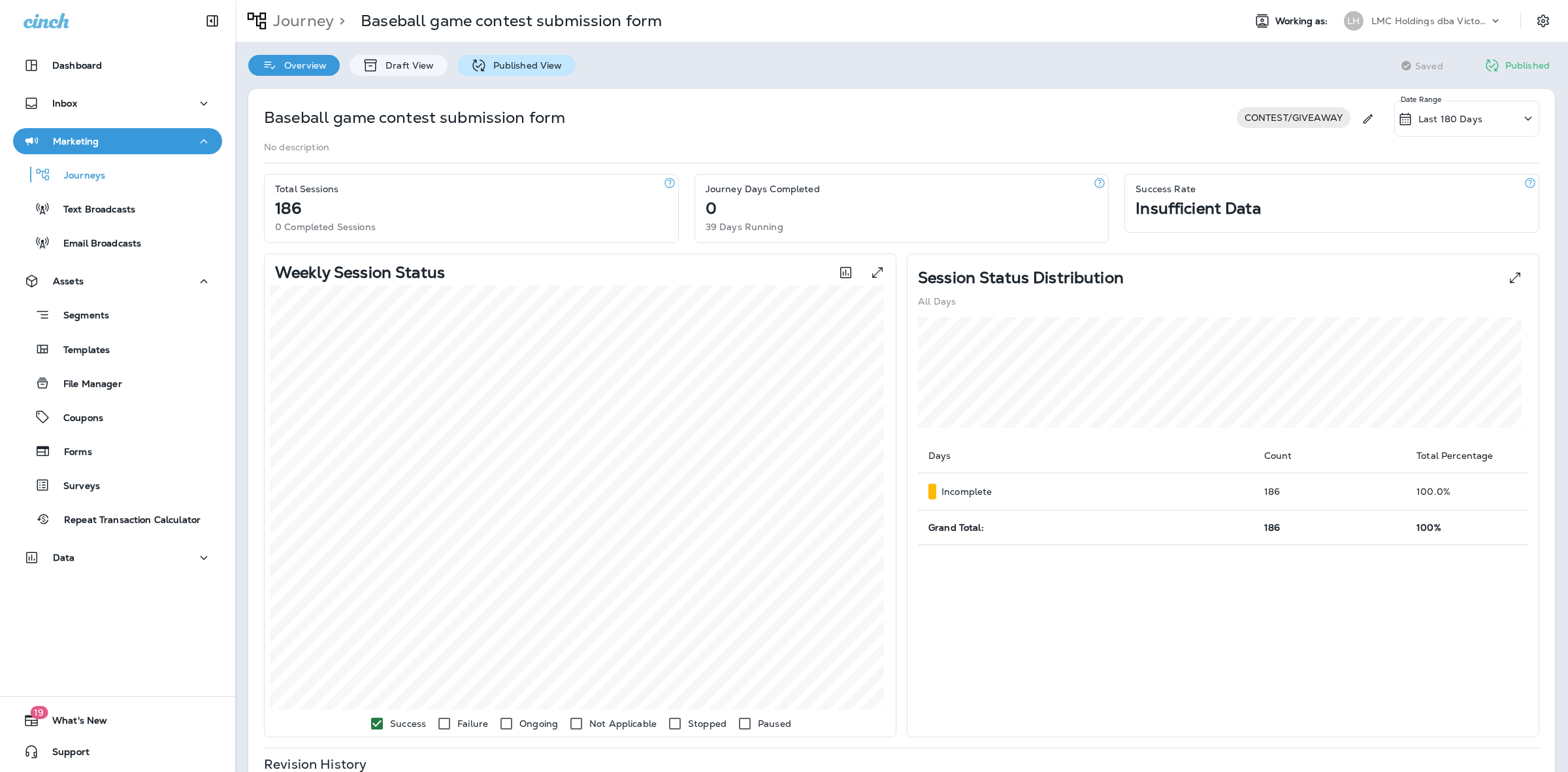
click at [540, 65] on p "Published View" at bounding box center [525, 65] width 76 height 10
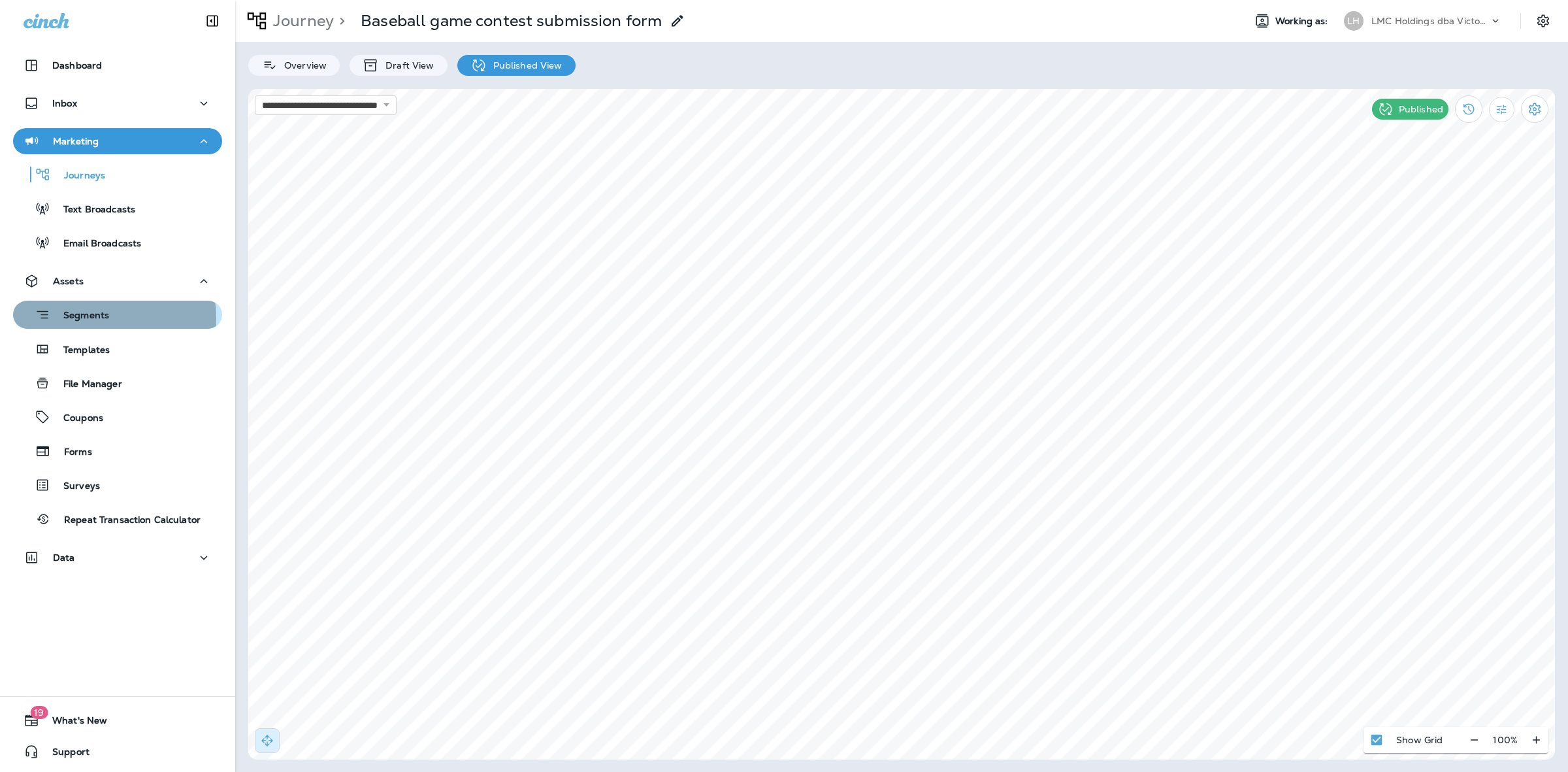
click at [88, 318] on p "Segments" at bounding box center [80, 316] width 59 height 13
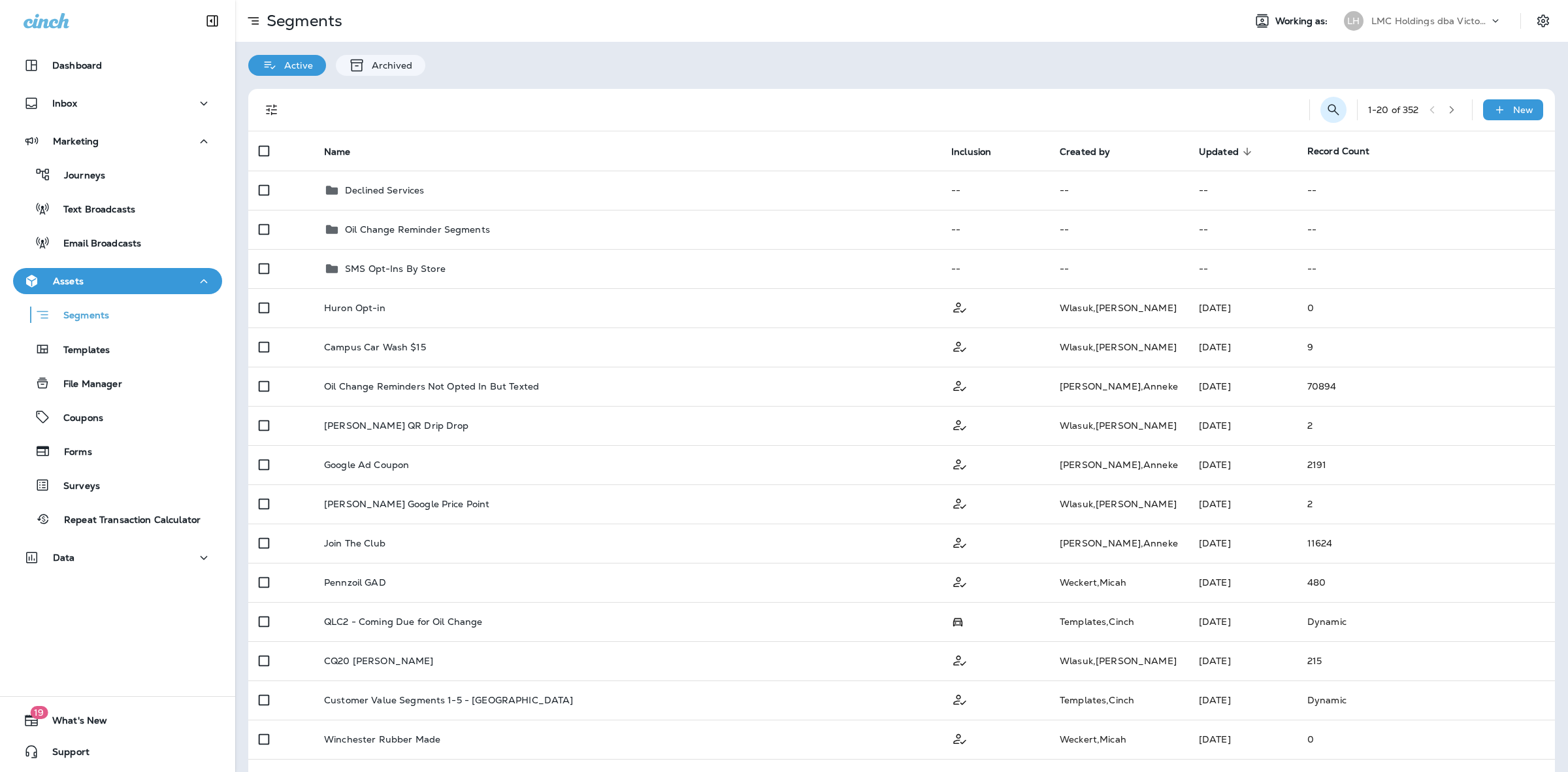
click at [1328, 114] on icon "Search Segments" at bounding box center [1333, 109] width 11 height 11
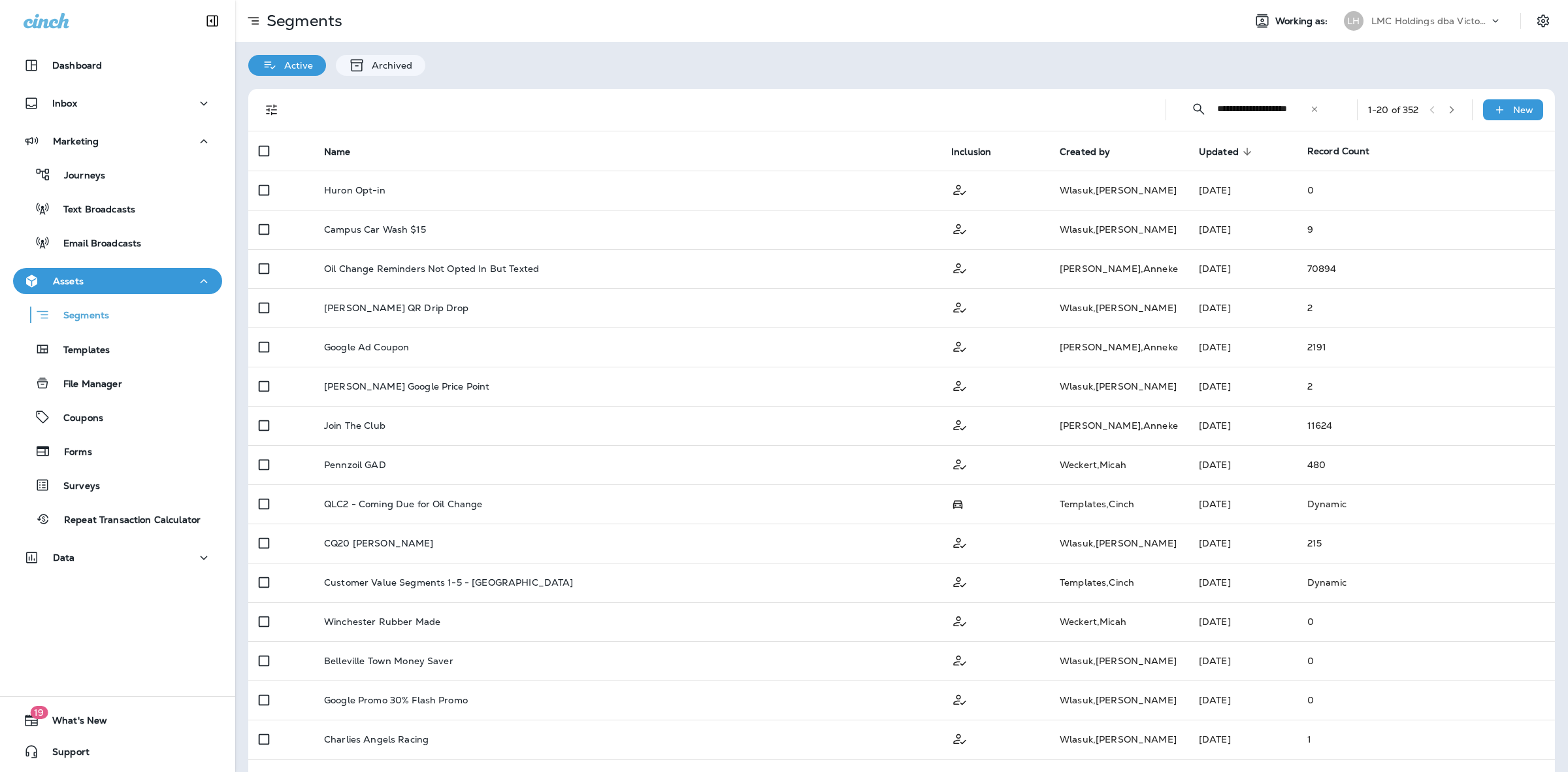
scroll to position [0, 4]
type input "**********"
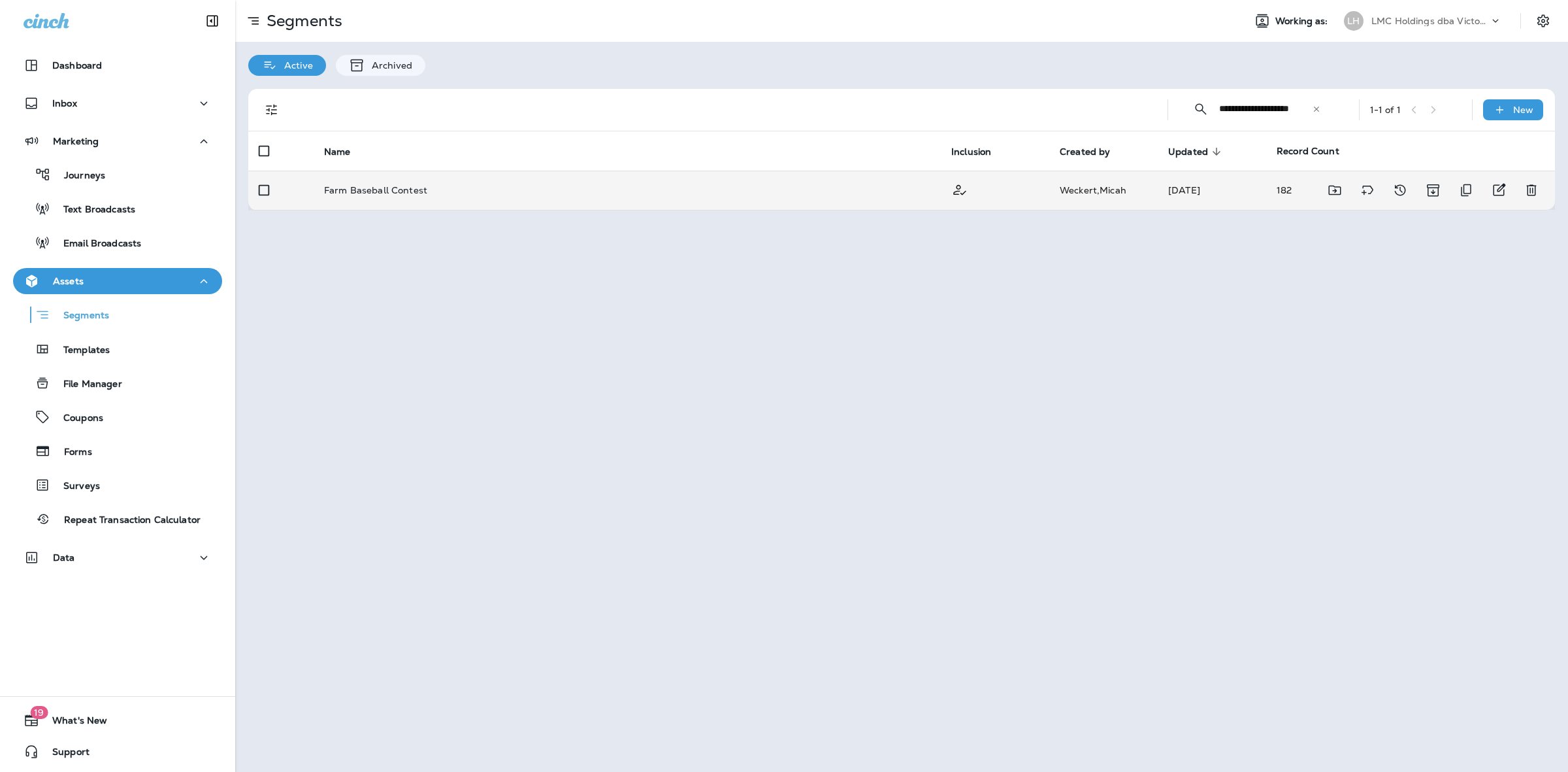
scroll to position [0, 0]
click at [740, 187] on div "Farm Baseball Contest" at bounding box center [628, 190] width 606 height 10
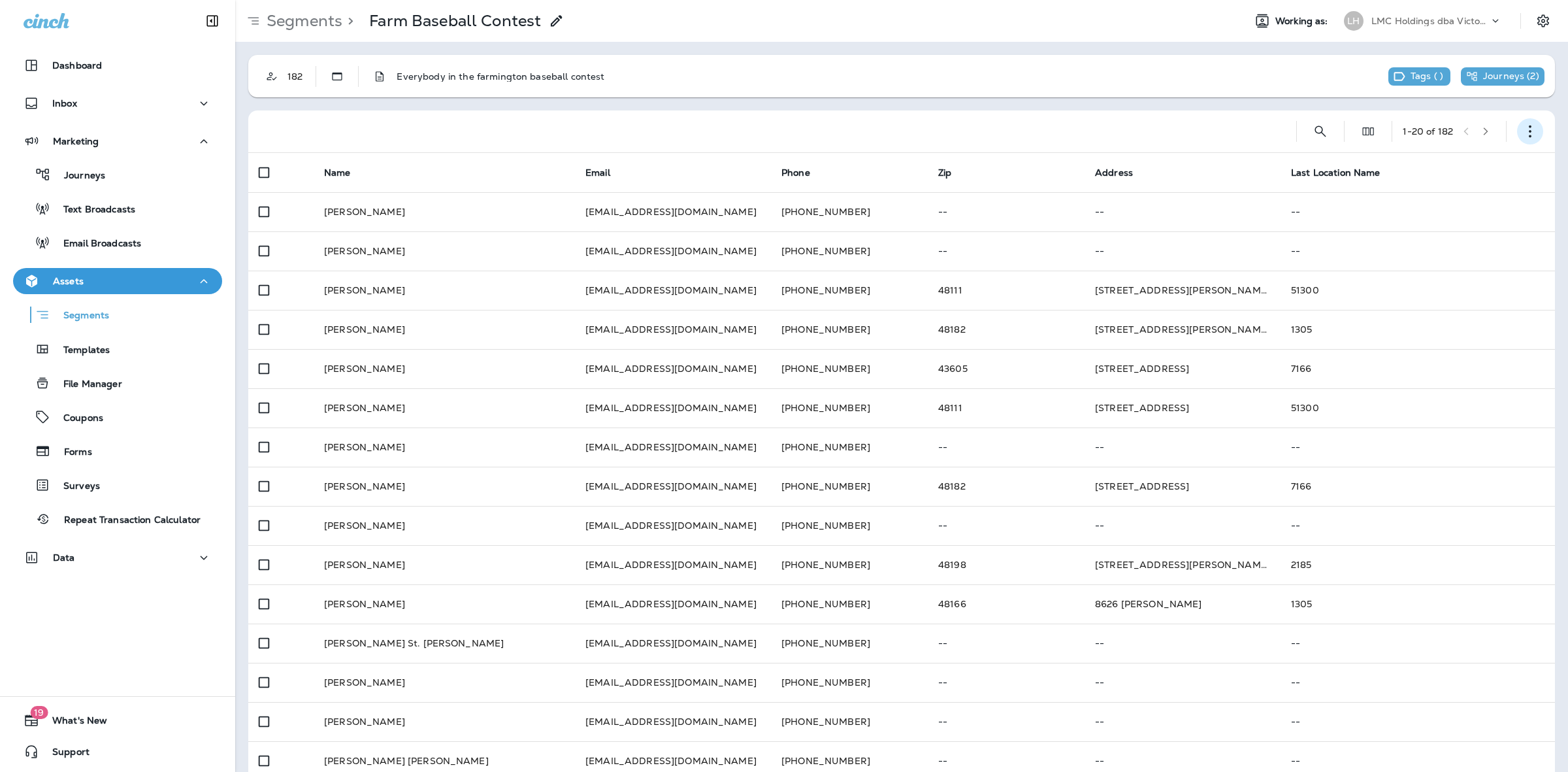
click at [1524, 132] on icon "button" at bounding box center [1530, 131] width 13 height 13
click at [1417, 224] on p "Export Customers" at bounding box center [1442, 228] width 87 height 10
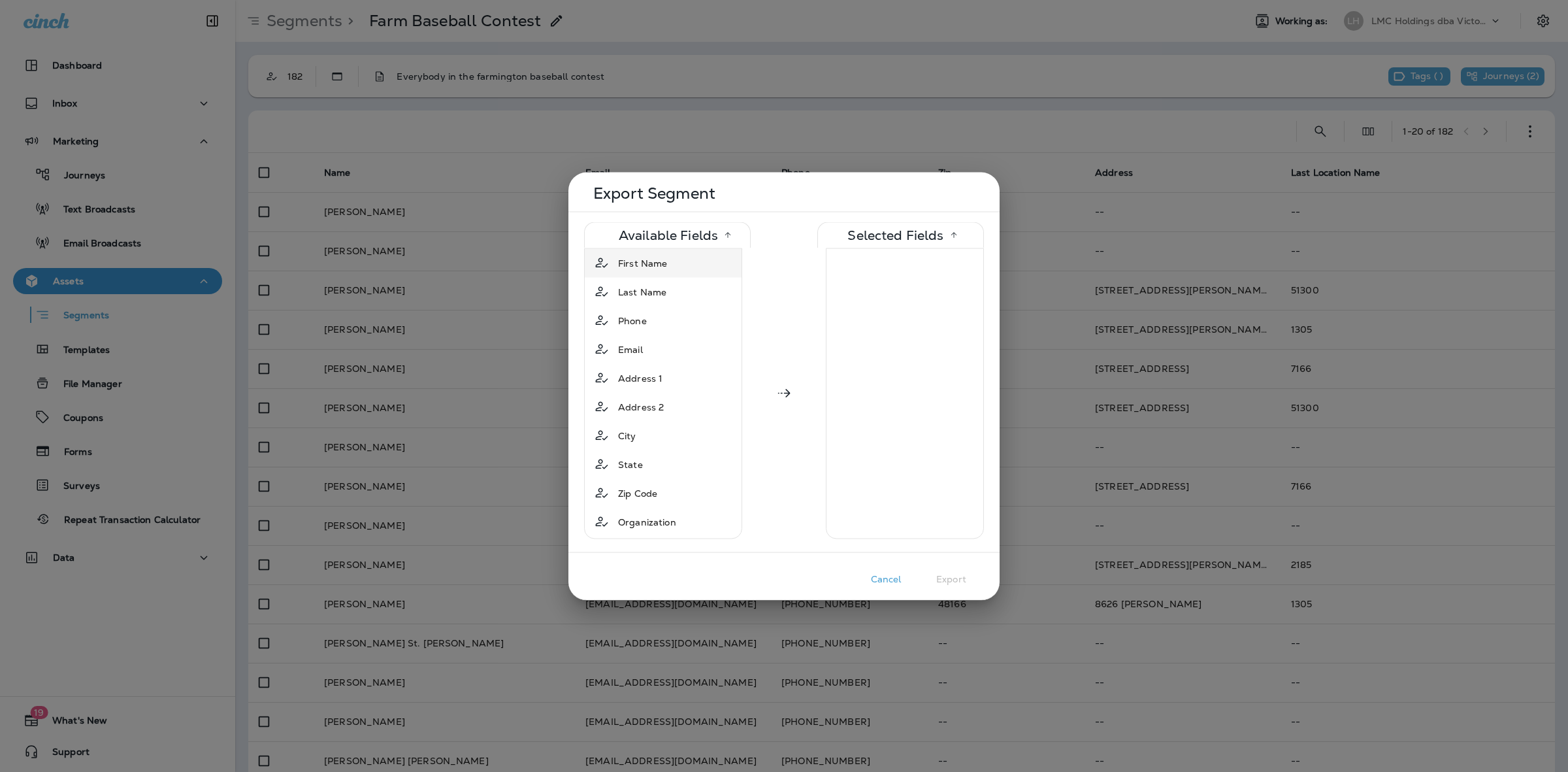
click at [681, 263] on div "First Name" at bounding box center [663, 263] width 151 height 24
click at [677, 262] on div "Last Name" at bounding box center [663, 263] width 151 height 24
click at [672, 265] on div "Phone" at bounding box center [663, 263] width 151 height 24
click at [672, 265] on div "Email" at bounding box center [663, 263] width 151 height 24
click at [956, 577] on button "Export" at bounding box center [951, 579] width 65 height 20
